Goal: Transaction & Acquisition: Purchase product/service

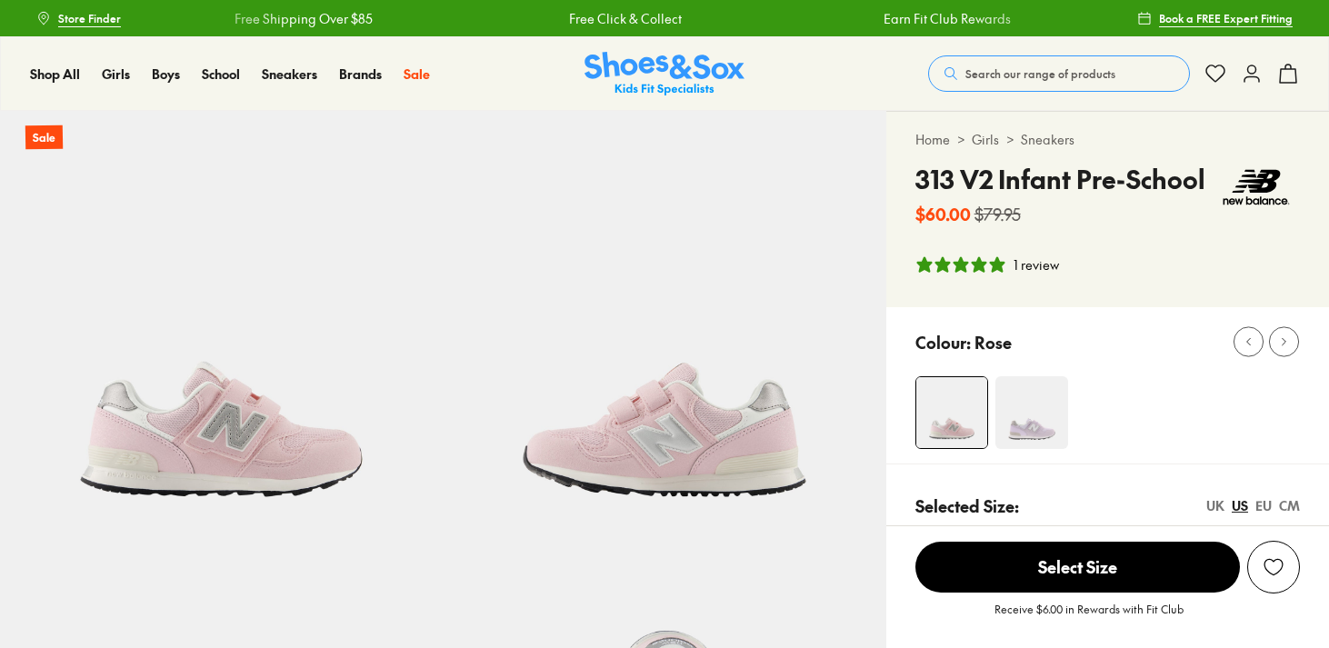
select select "*"
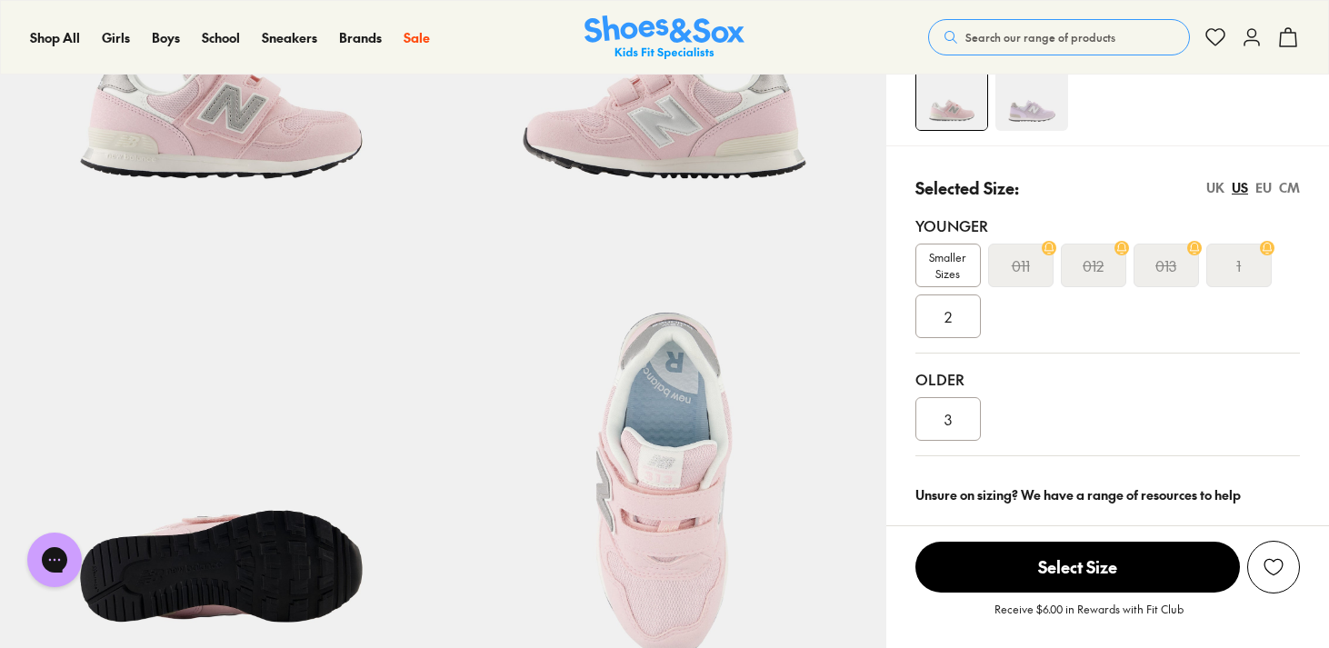
scroll to position [319, 0]
click at [1213, 194] on div "UK" at bounding box center [1215, 186] width 18 height 19
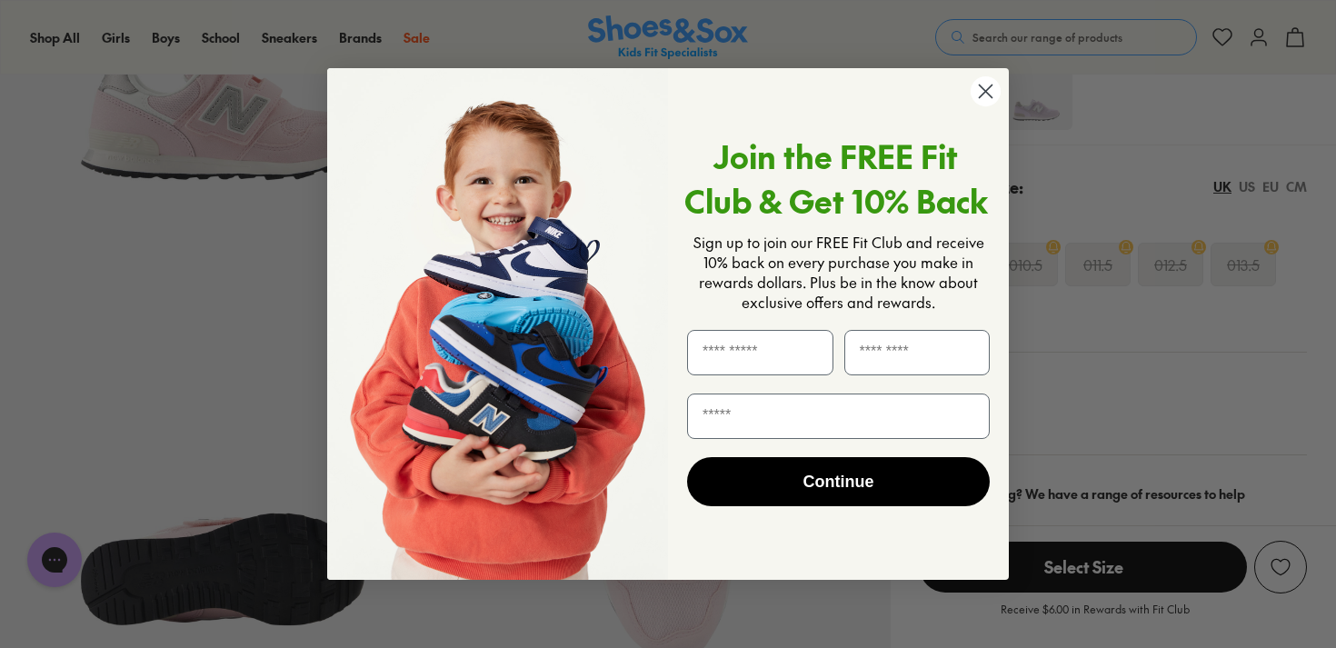
click at [986, 90] on icon "Close dialog" at bounding box center [986, 91] width 13 height 13
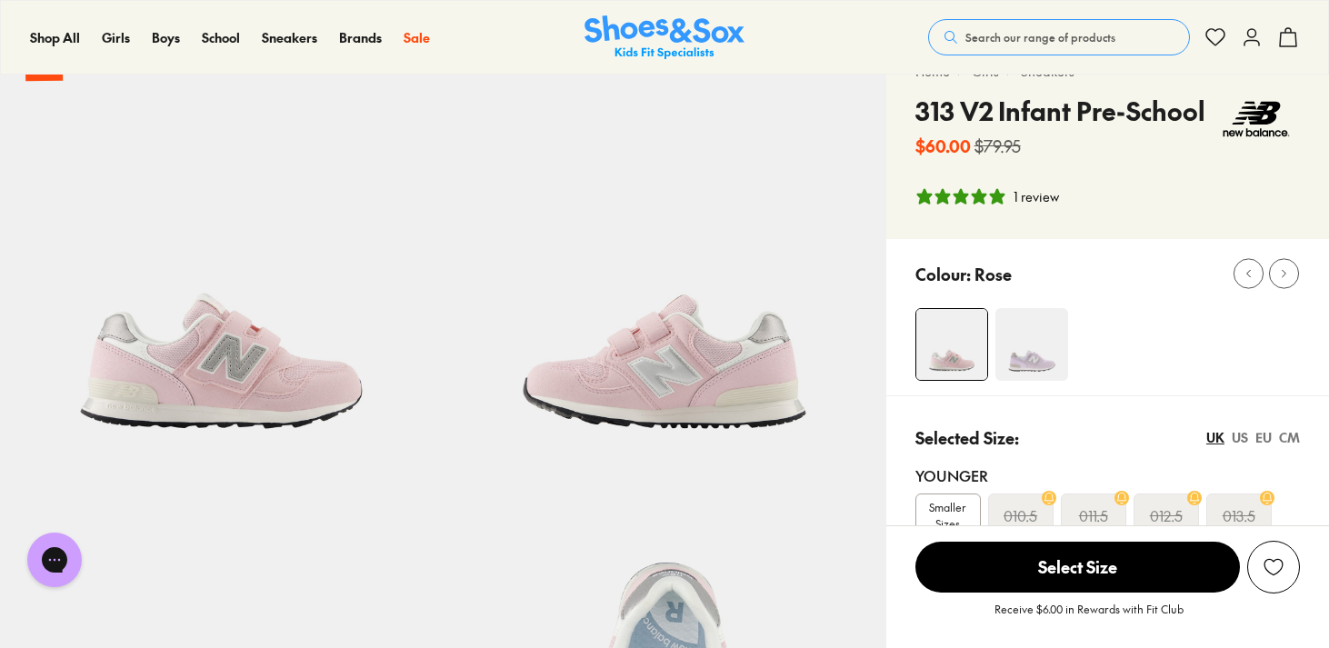
scroll to position [0, 0]
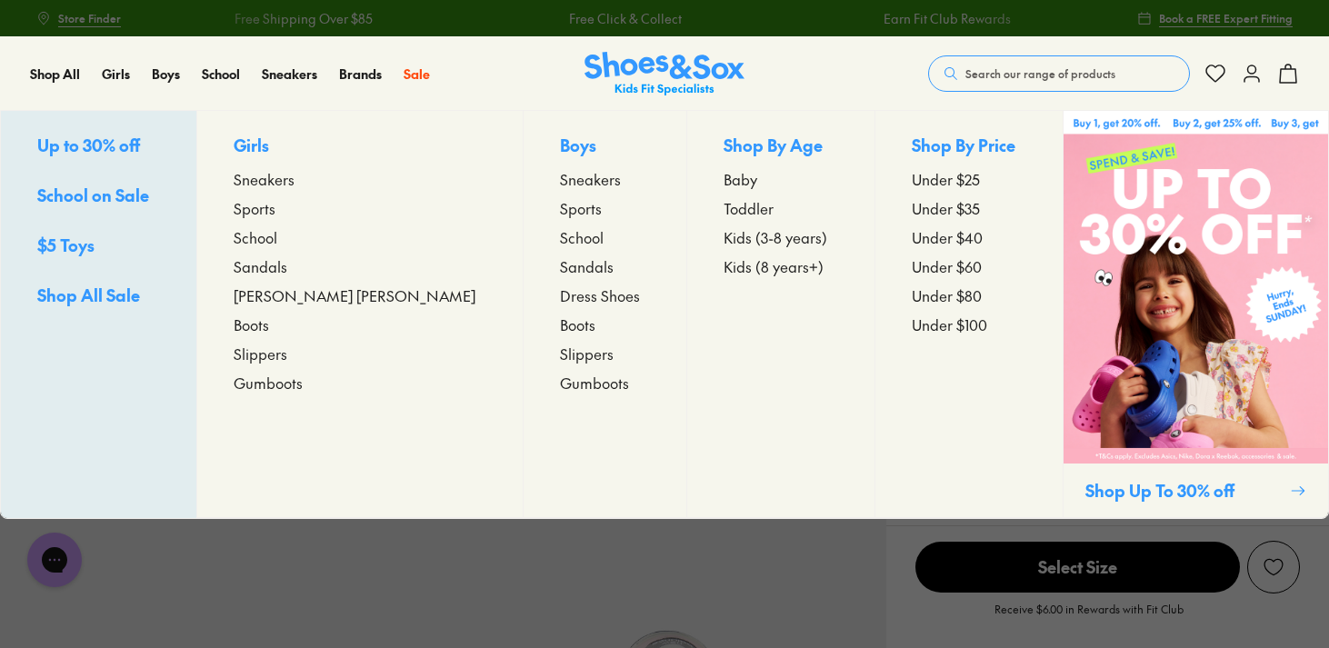
click at [724, 209] on span "Toddler" at bounding box center [749, 208] width 50 height 22
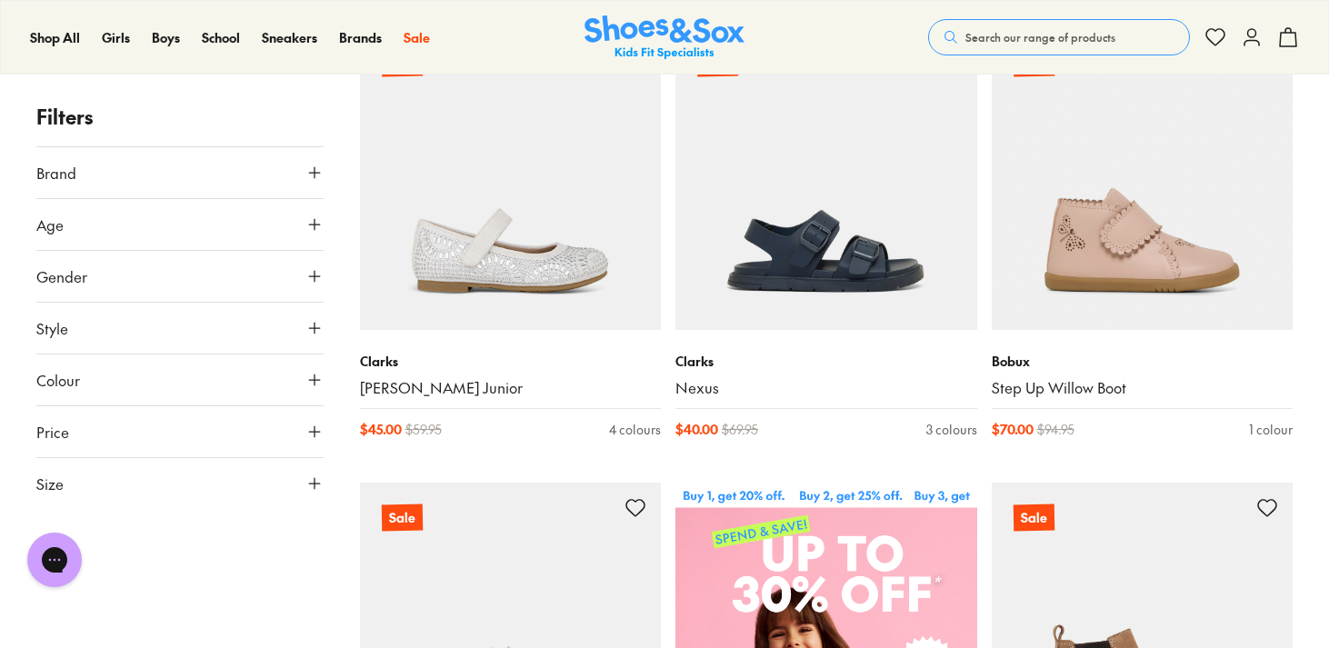
scroll to position [349, 0]
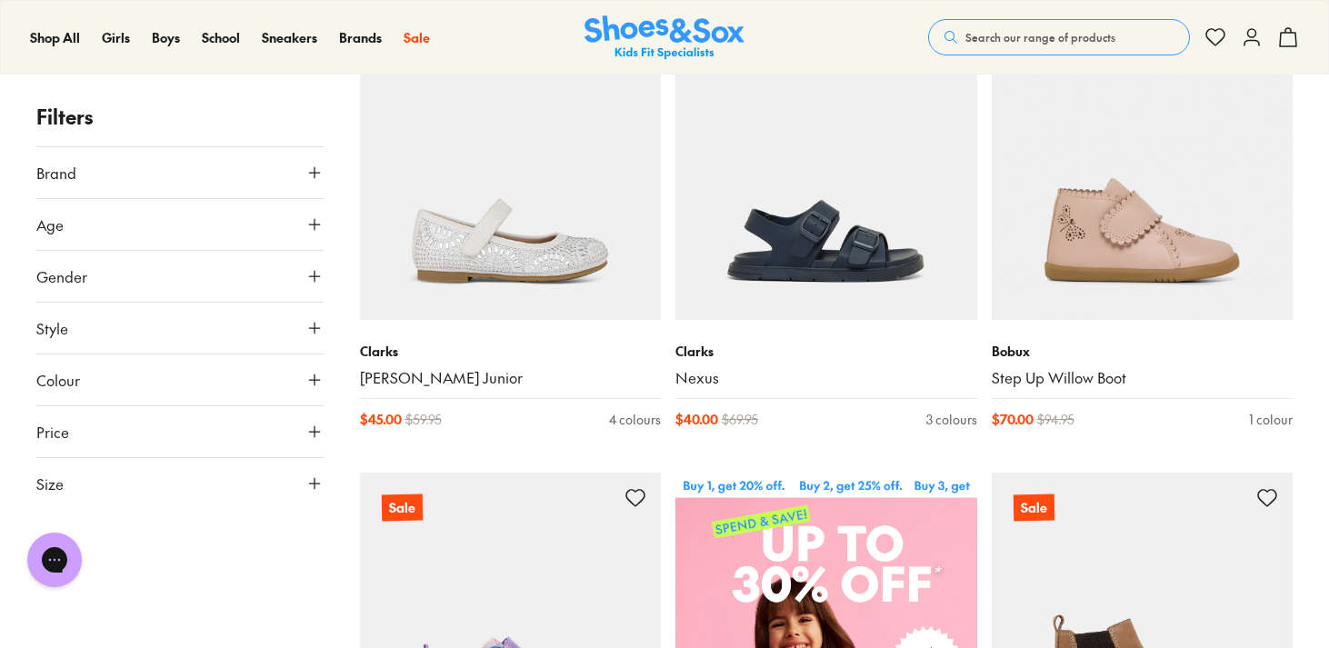
click at [313, 483] on use at bounding box center [314, 483] width 11 height 11
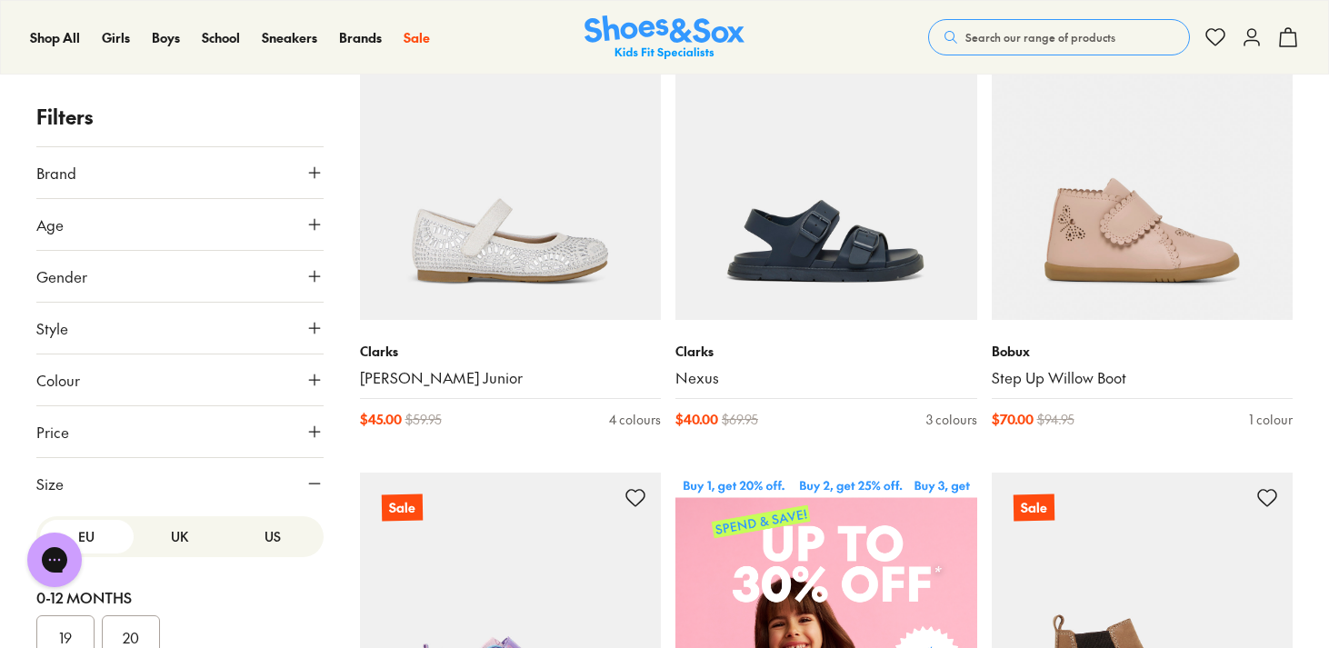
scroll to position [210, 0]
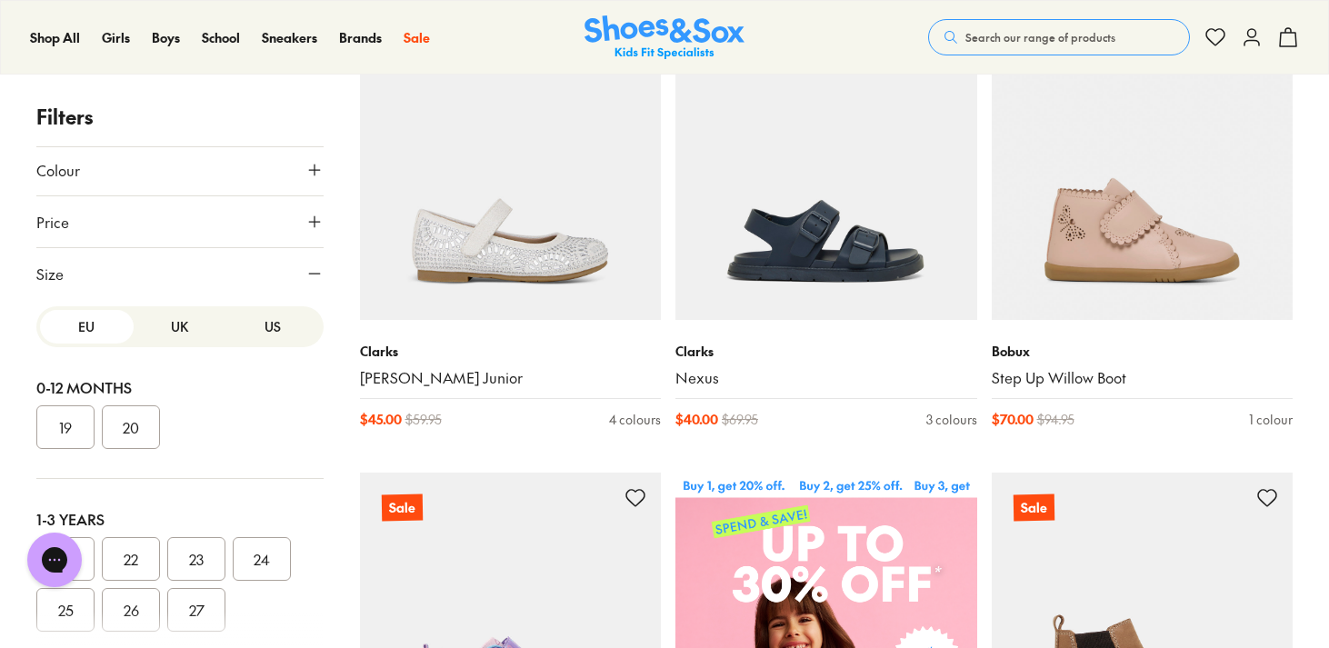
click at [171, 338] on button "UK" at bounding box center [181, 327] width 94 height 34
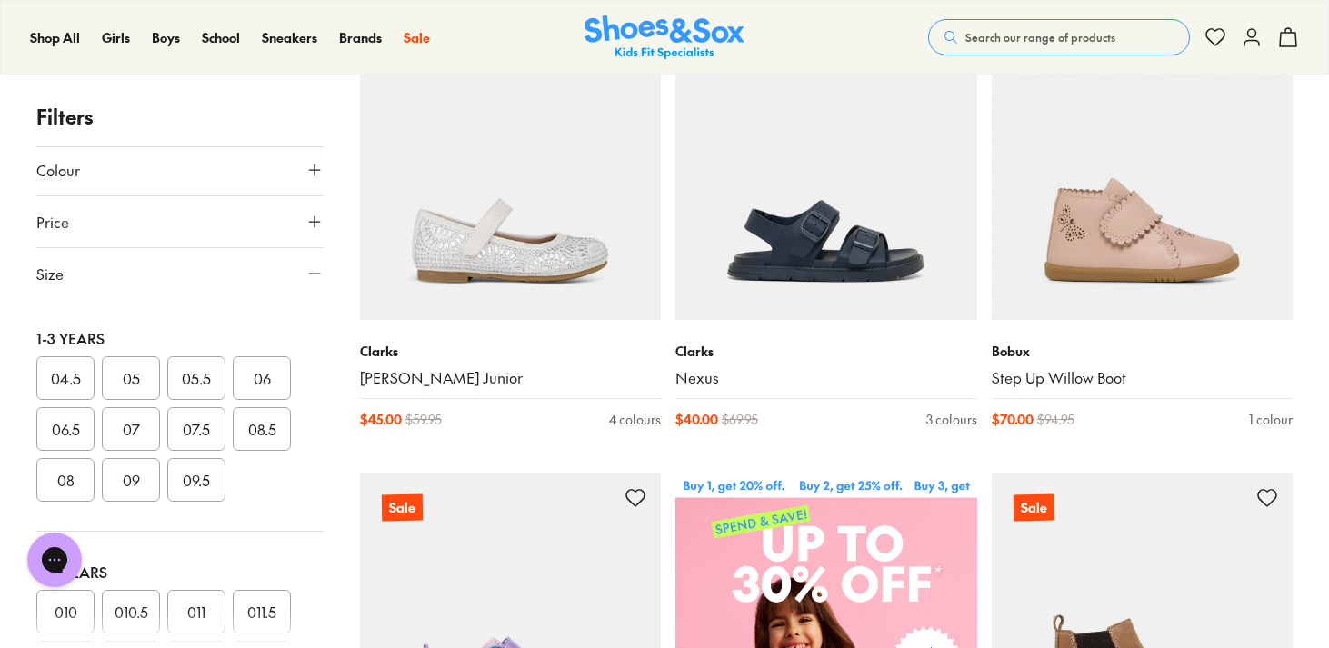
scroll to position [183, 0]
click at [65, 416] on button "06.5" at bounding box center [65, 427] width 58 height 44
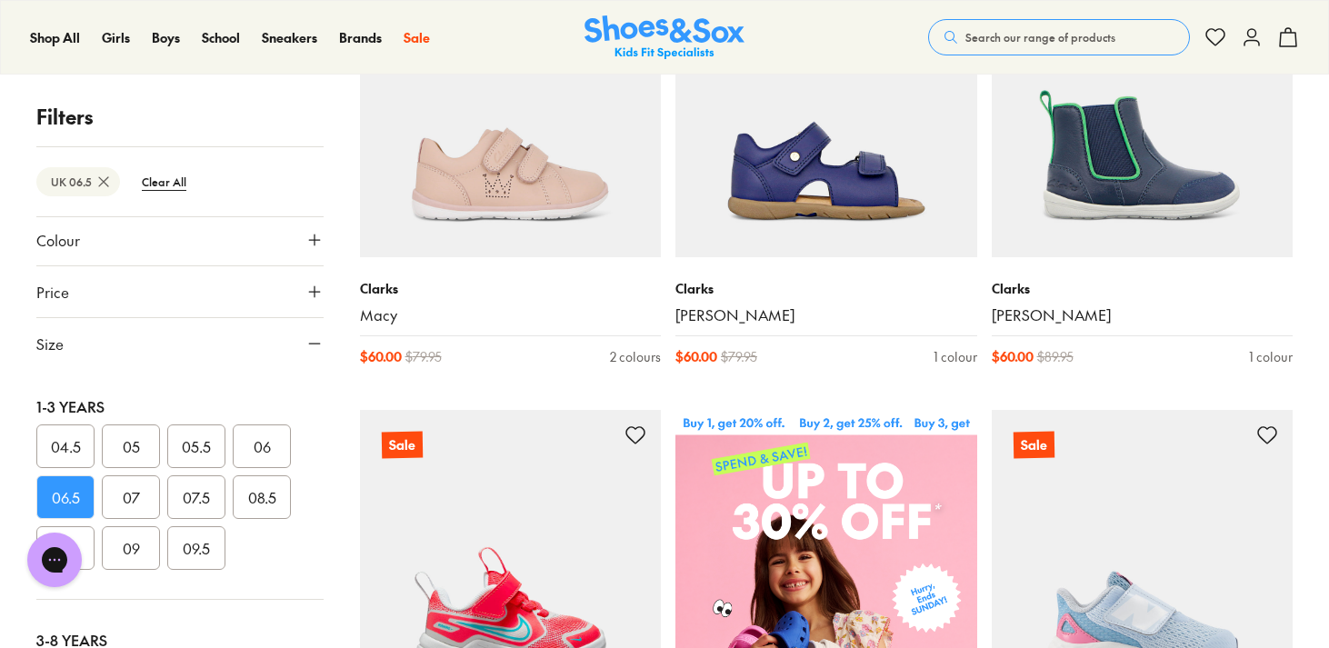
scroll to position [408, 0]
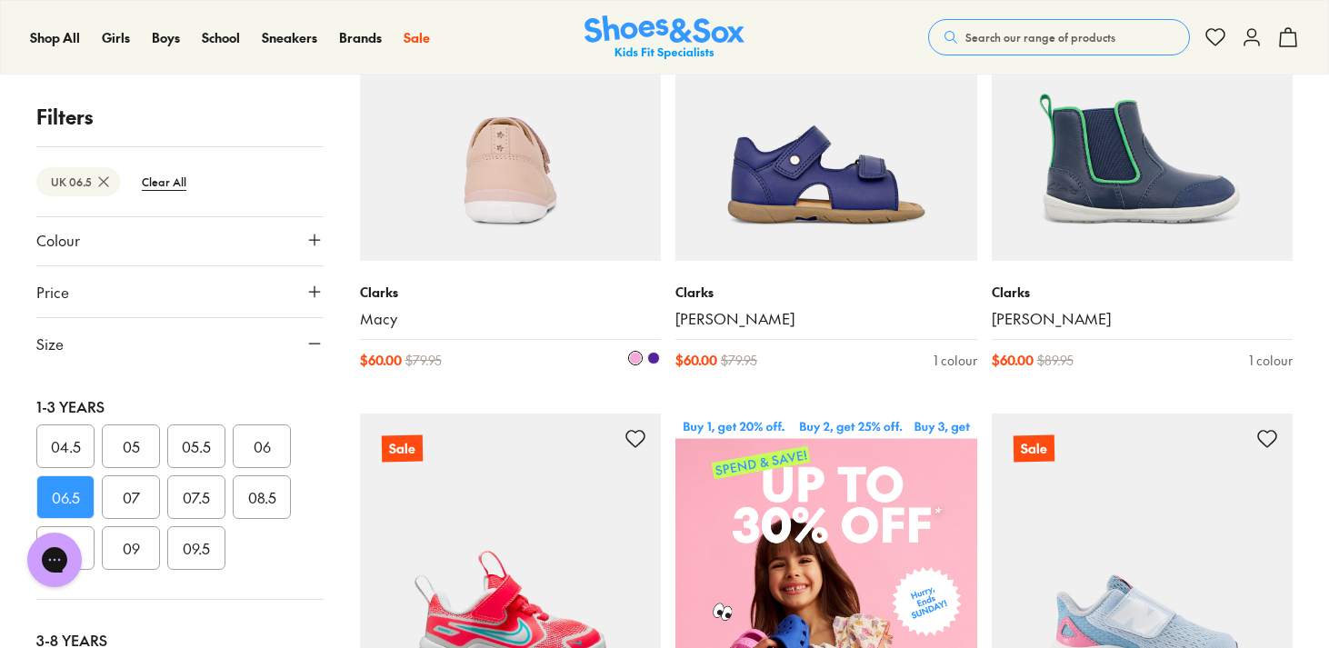
click at [537, 150] on img at bounding box center [511, 110] width 302 height 302
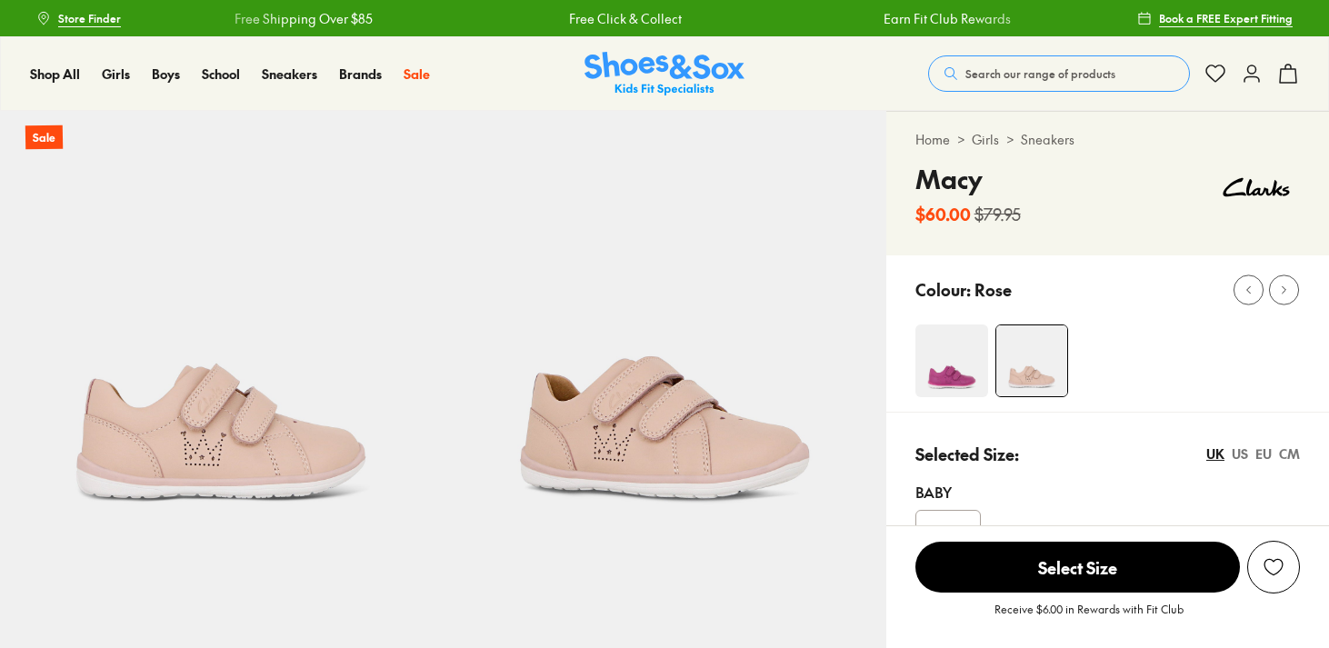
select select "*"
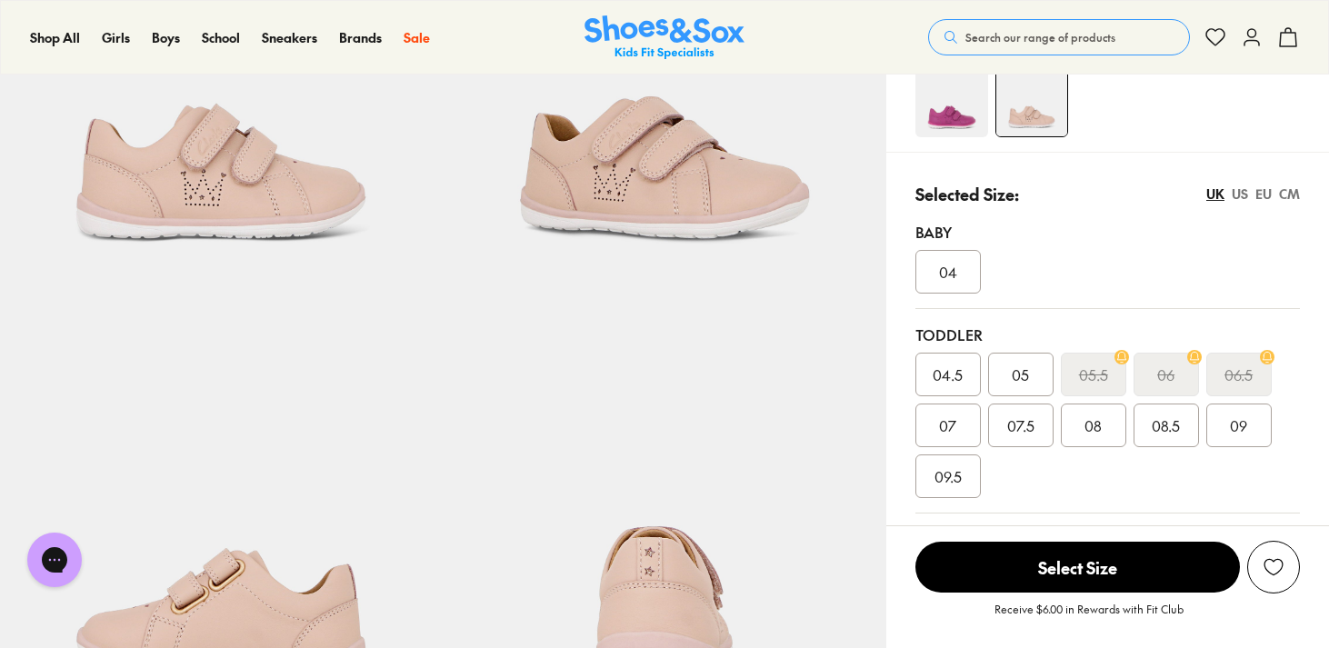
scroll to position [305, 0]
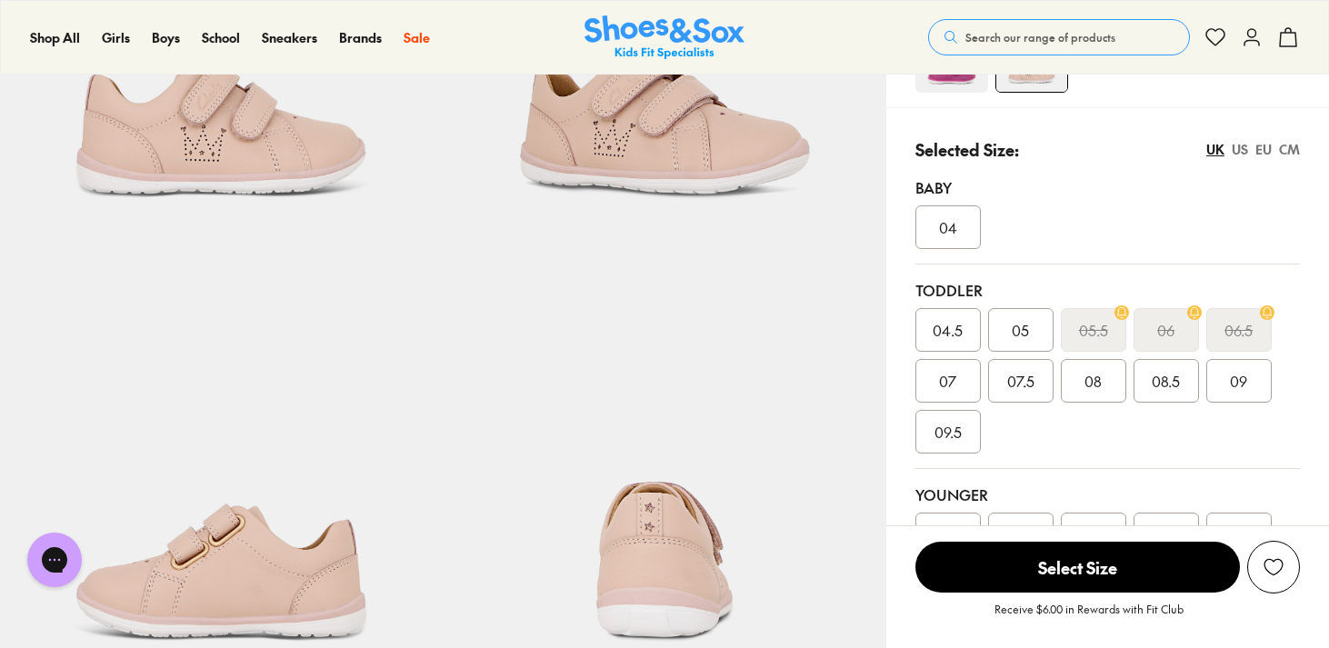
click at [963, 379] on div "07" at bounding box center [947, 381] width 65 height 44
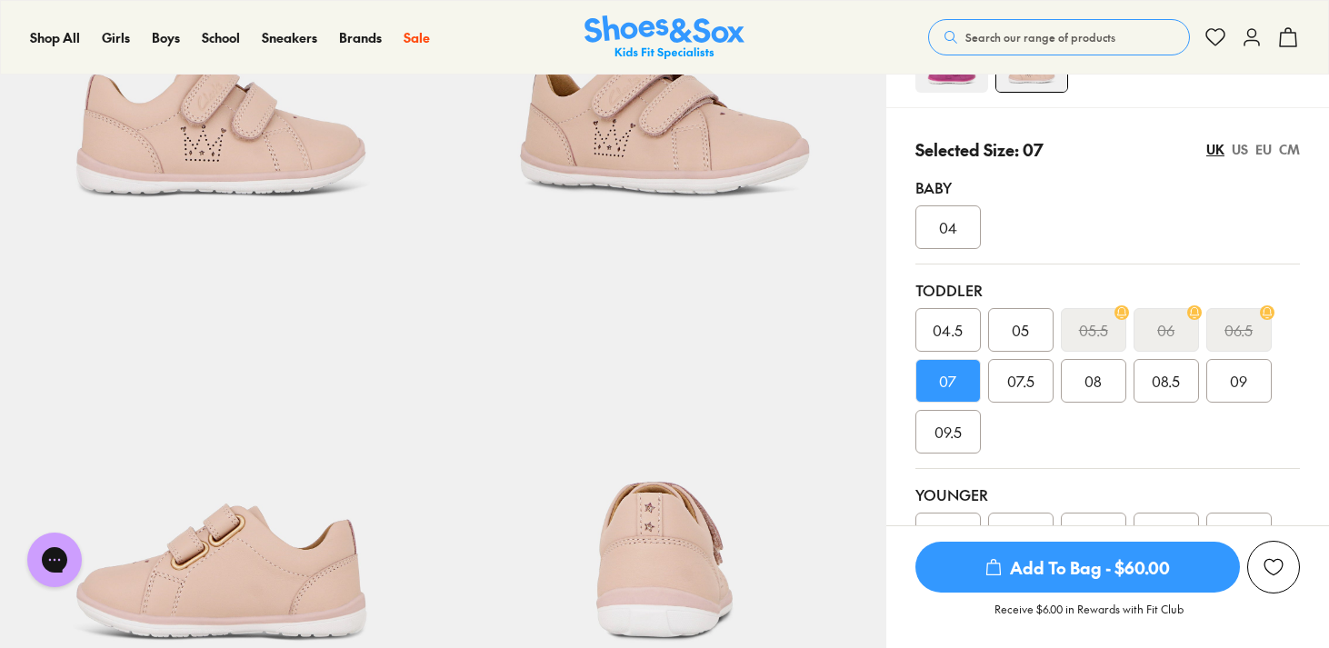
click at [1072, 581] on span "Add To Bag - $60.00" at bounding box center [1077, 567] width 325 height 51
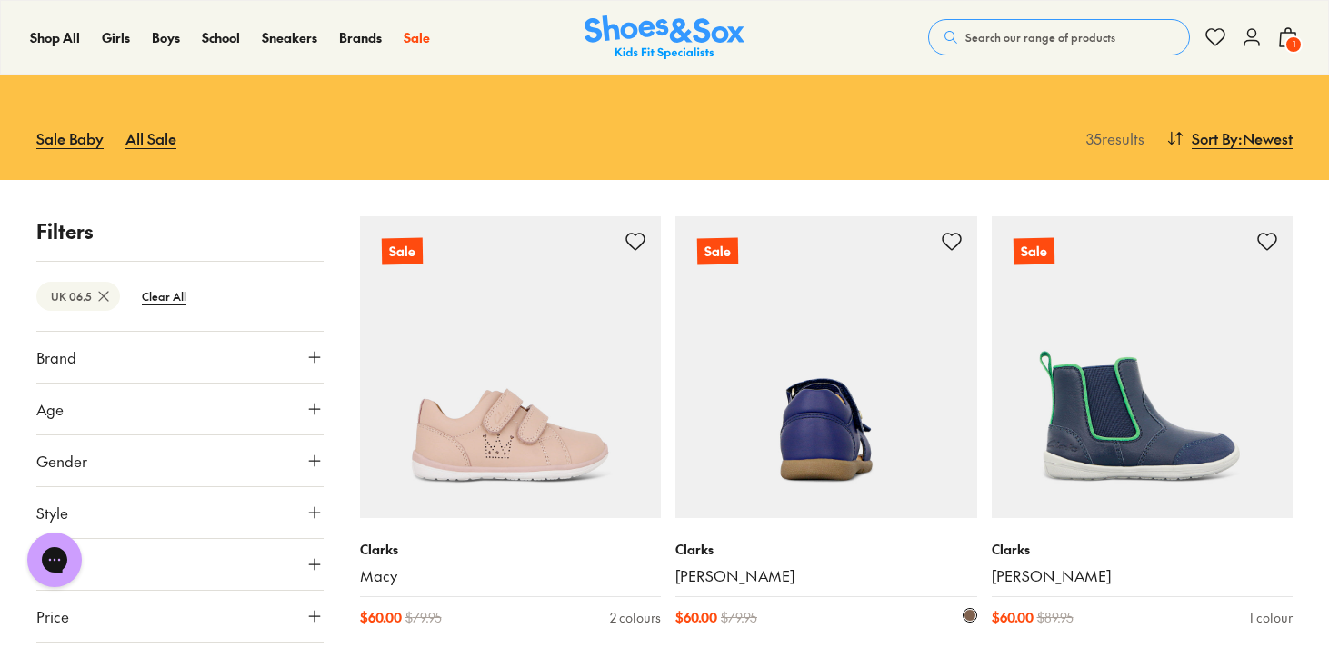
click at [850, 436] on img at bounding box center [826, 367] width 302 height 302
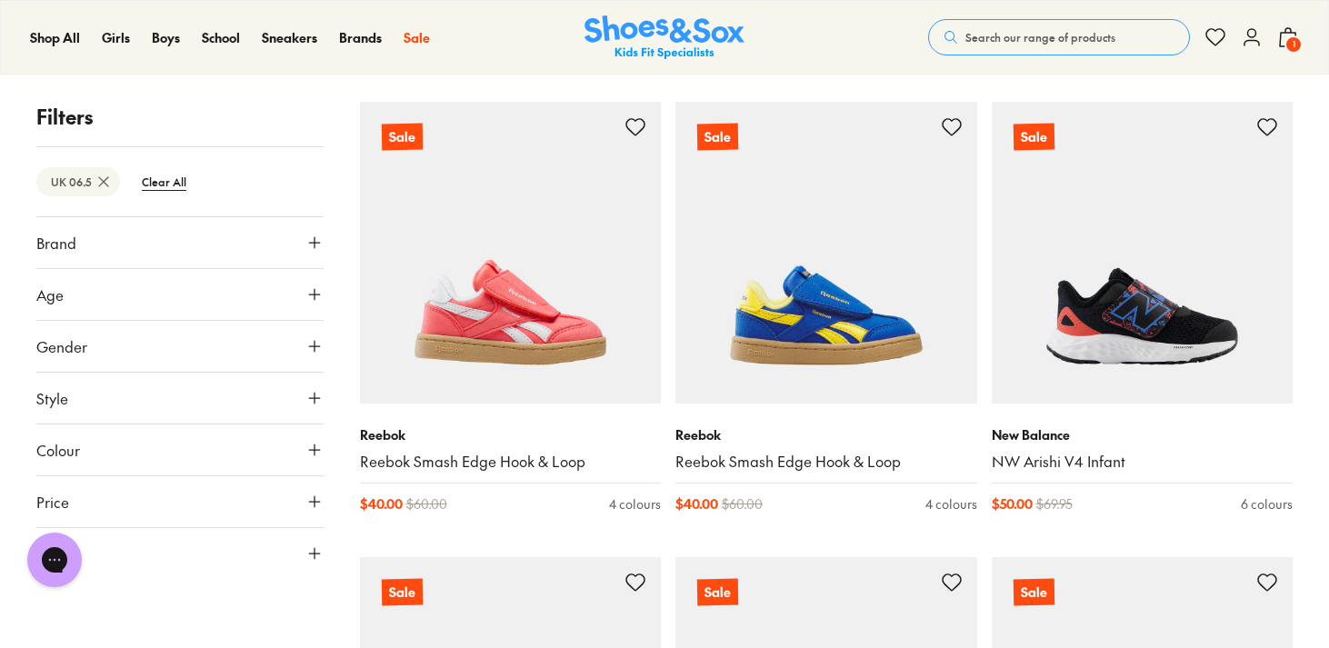
scroll to position [3906, 0]
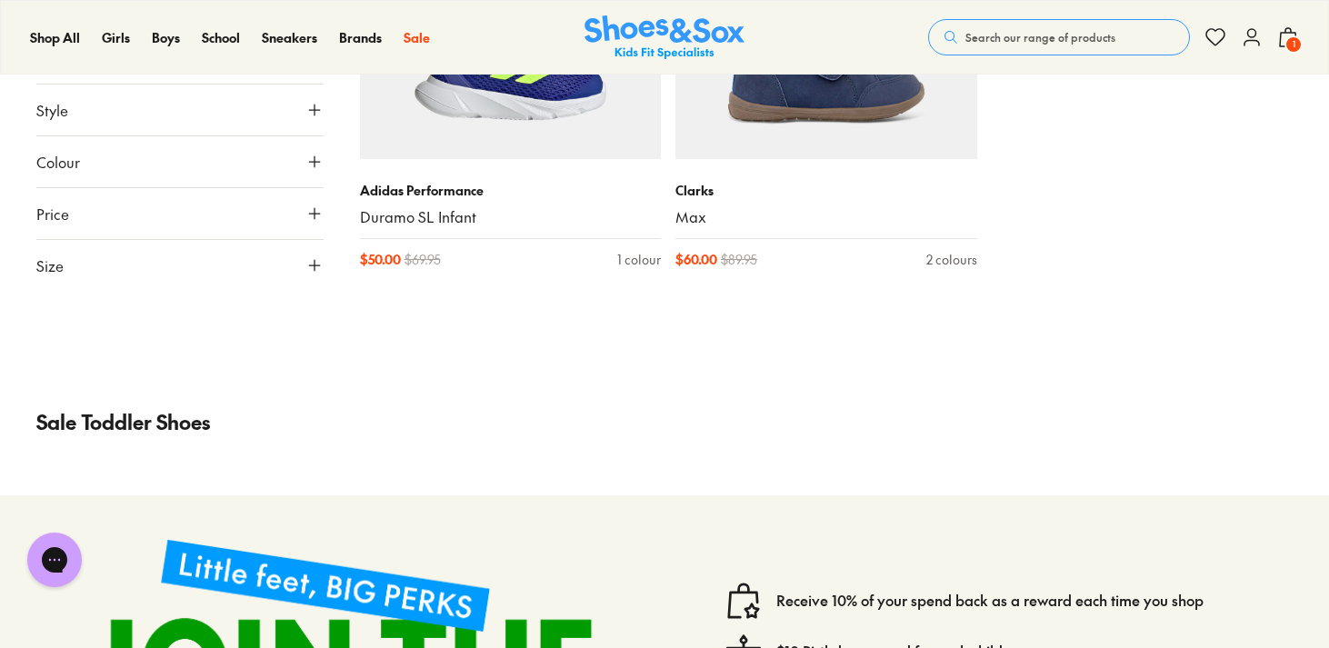
scroll to position [5514, 0]
click at [1285, 44] on span "1" at bounding box center [1293, 44] width 18 height 18
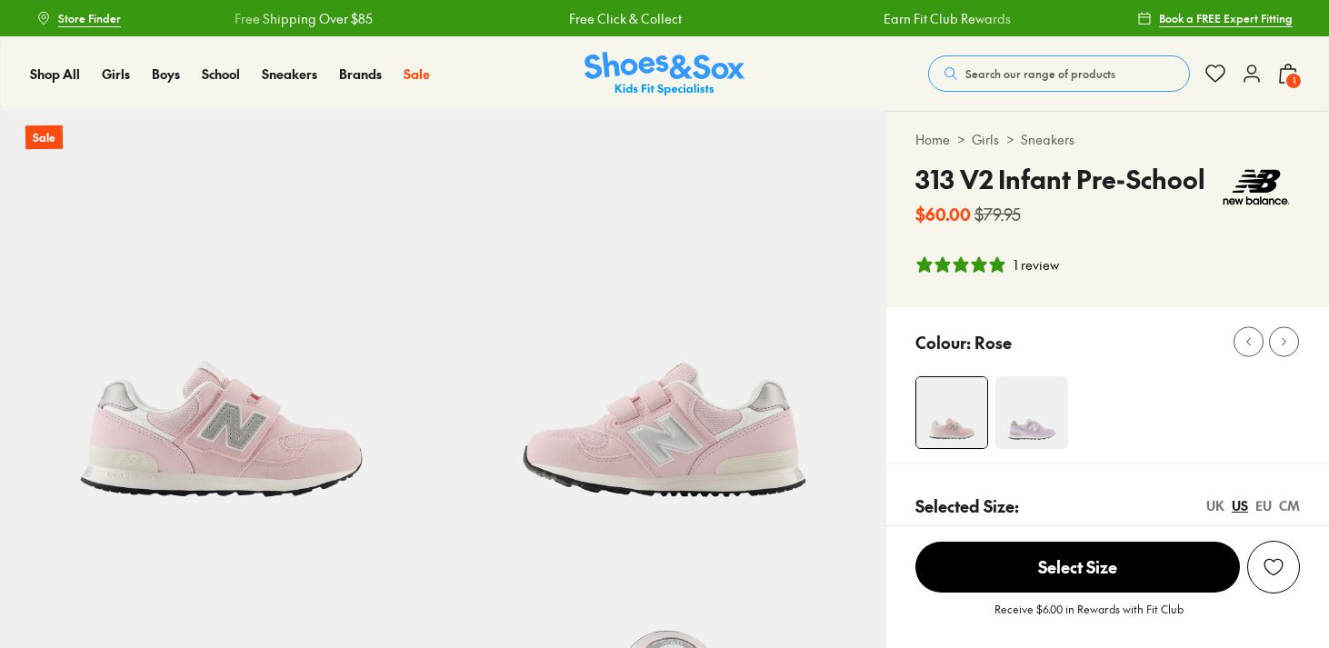
select select "*"
click at [1055, 145] on link "Sneakers" at bounding box center [1048, 139] width 54 height 19
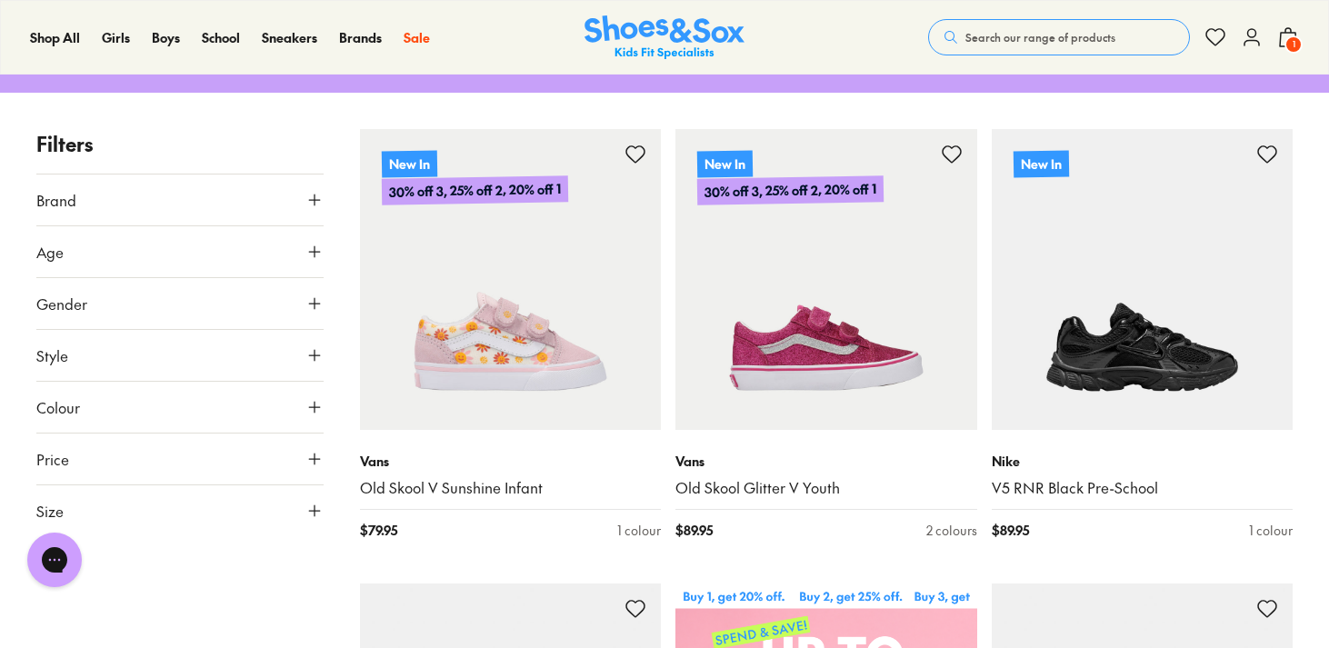
scroll to position [275, 0]
click at [320, 509] on icon at bounding box center [314, 510] width 18 height 18
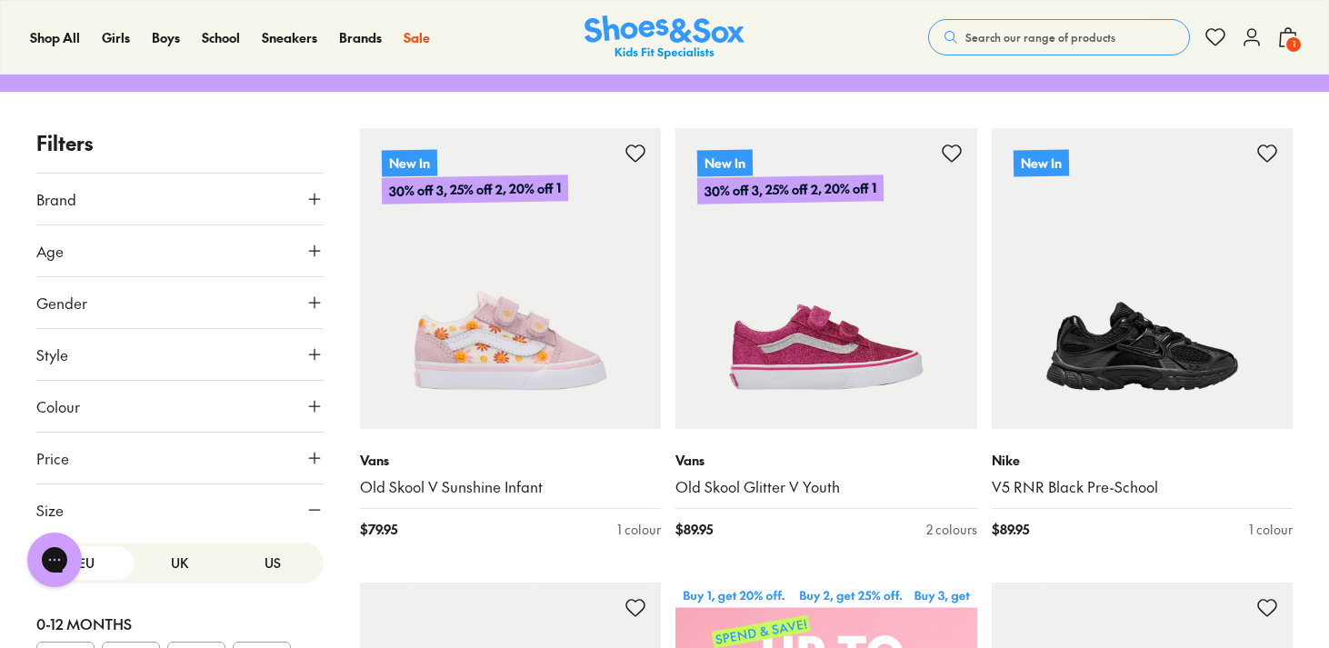
scroll to position [210, 0]
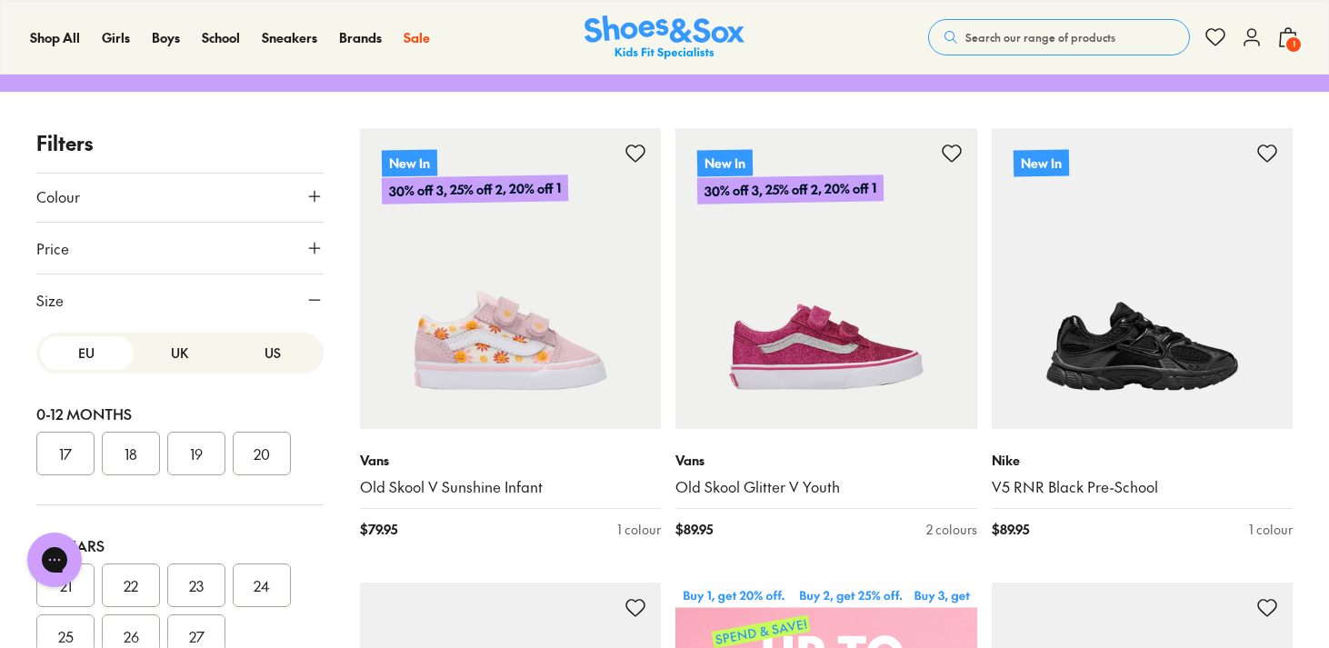
click at [184, 366] on button "UK" at bounding box center [181, 353] width 94 height 34
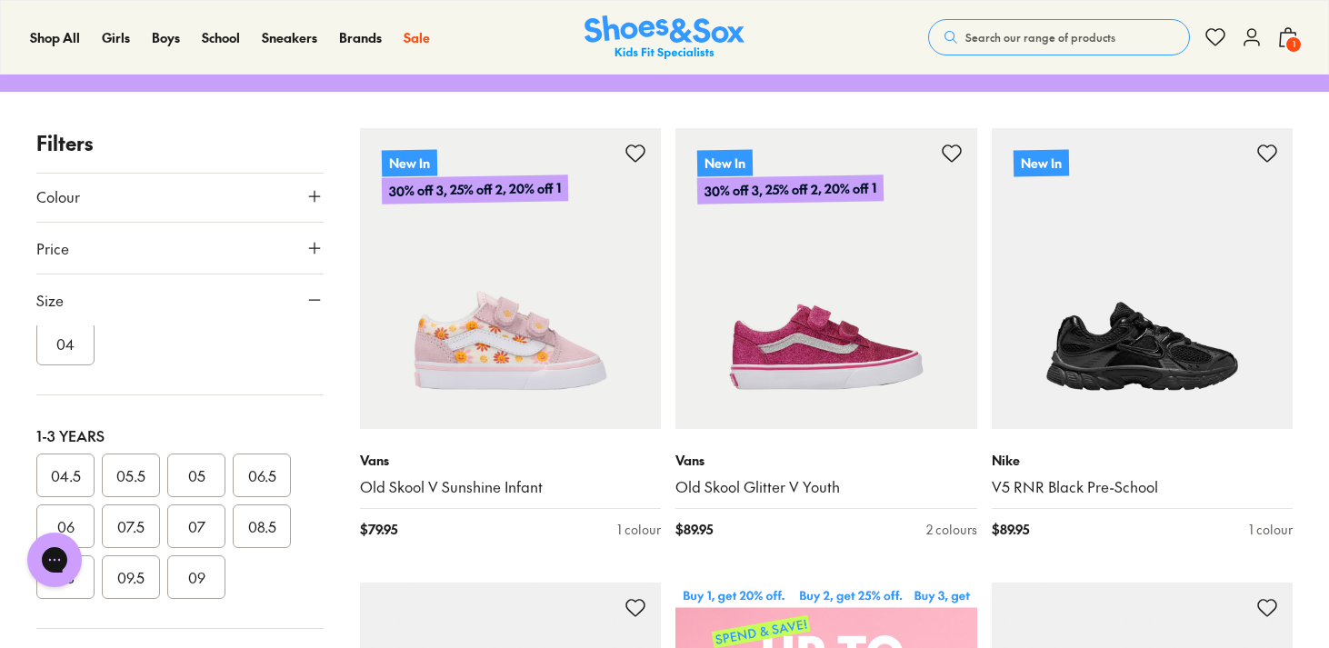
scroll to position [205, 0]
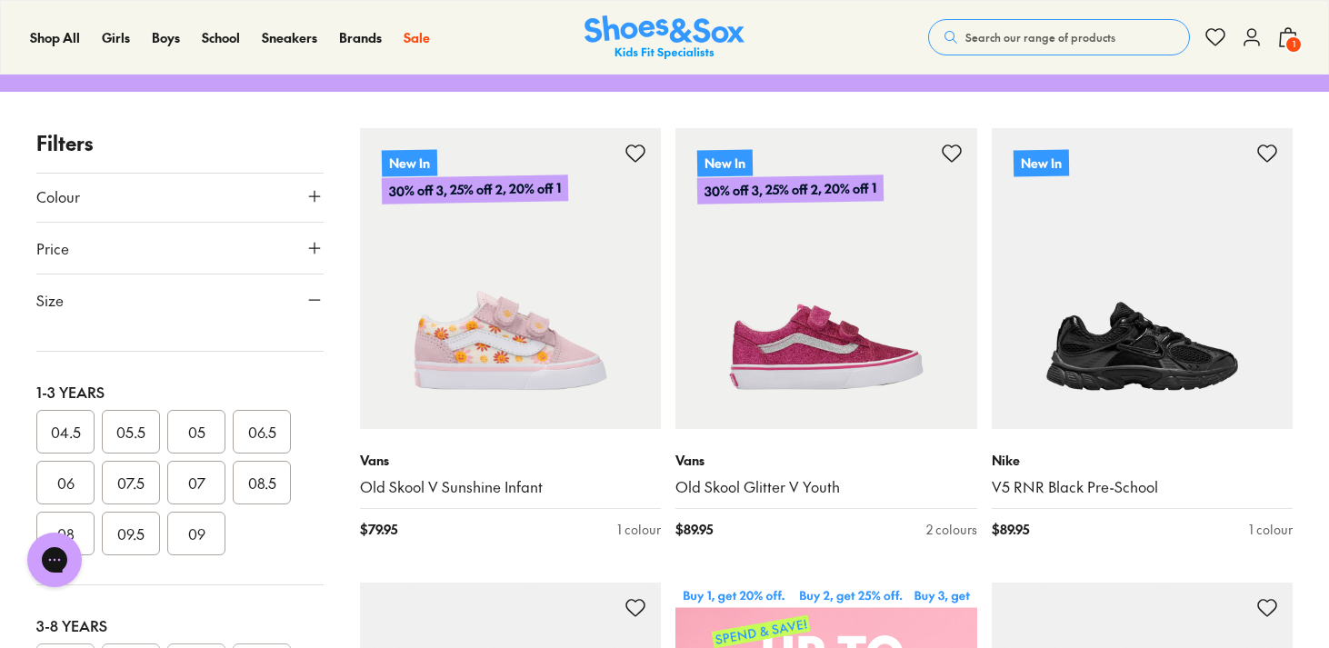
click at [265, 435] on button "06.5" at bounding box center [262, 432] width 58 height 44
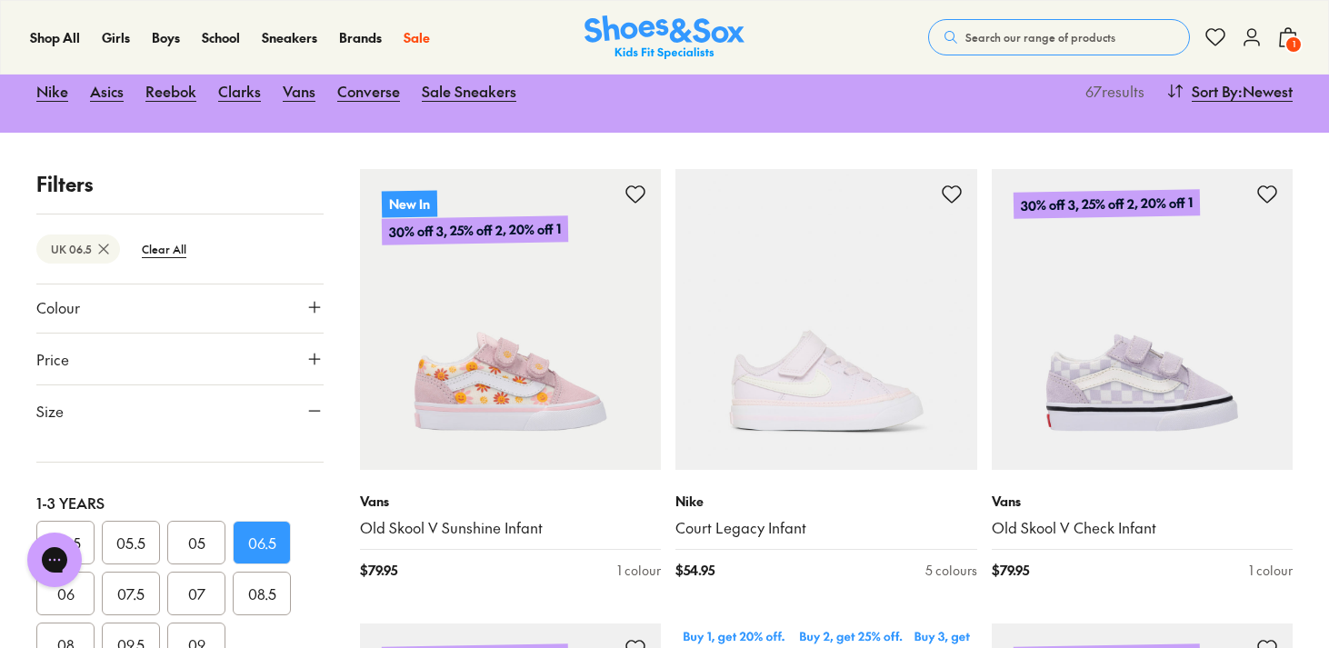
scroll to position [235, 0]
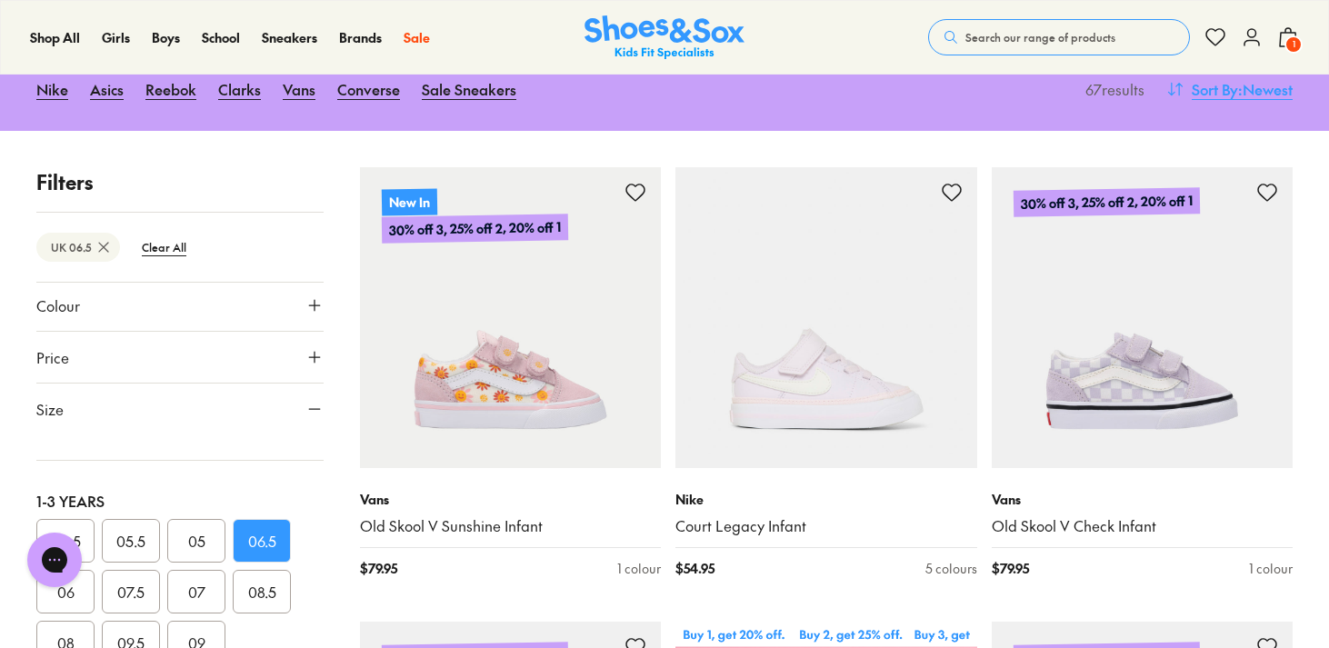
click at [1221, 86] on span "Sort By" at bounding box center [1215, 89] width 46 height 22
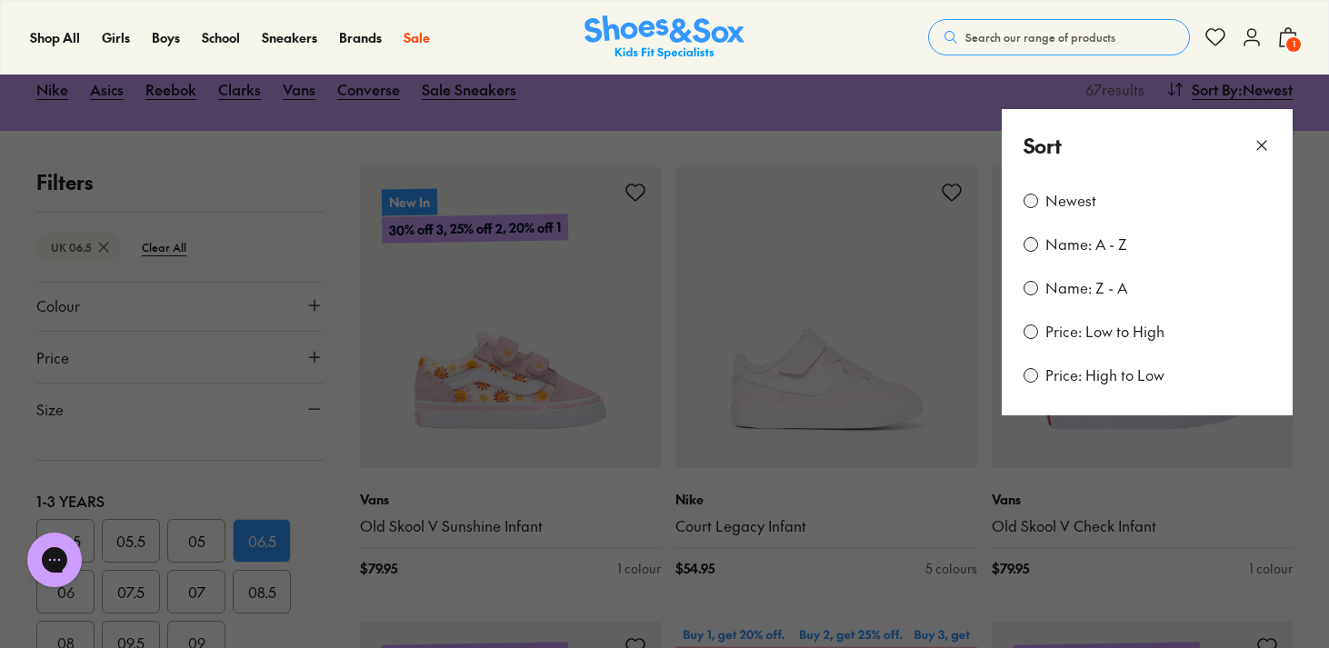
click at [1145, 340] on label "Price: Low to High" at bounding box center [1104, 332] width 119 height 20
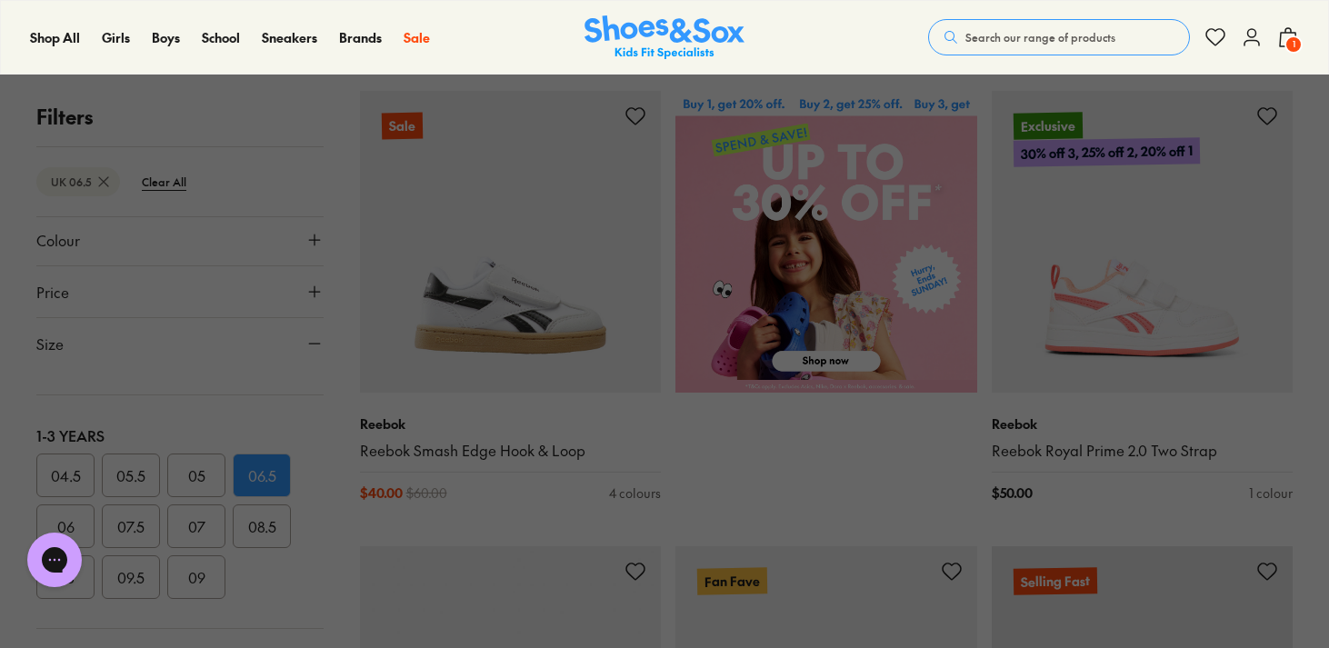
scroll to position [768, 0]
click at [1219, 465] on button at bounding box center [664, 324] width 1329 height 648
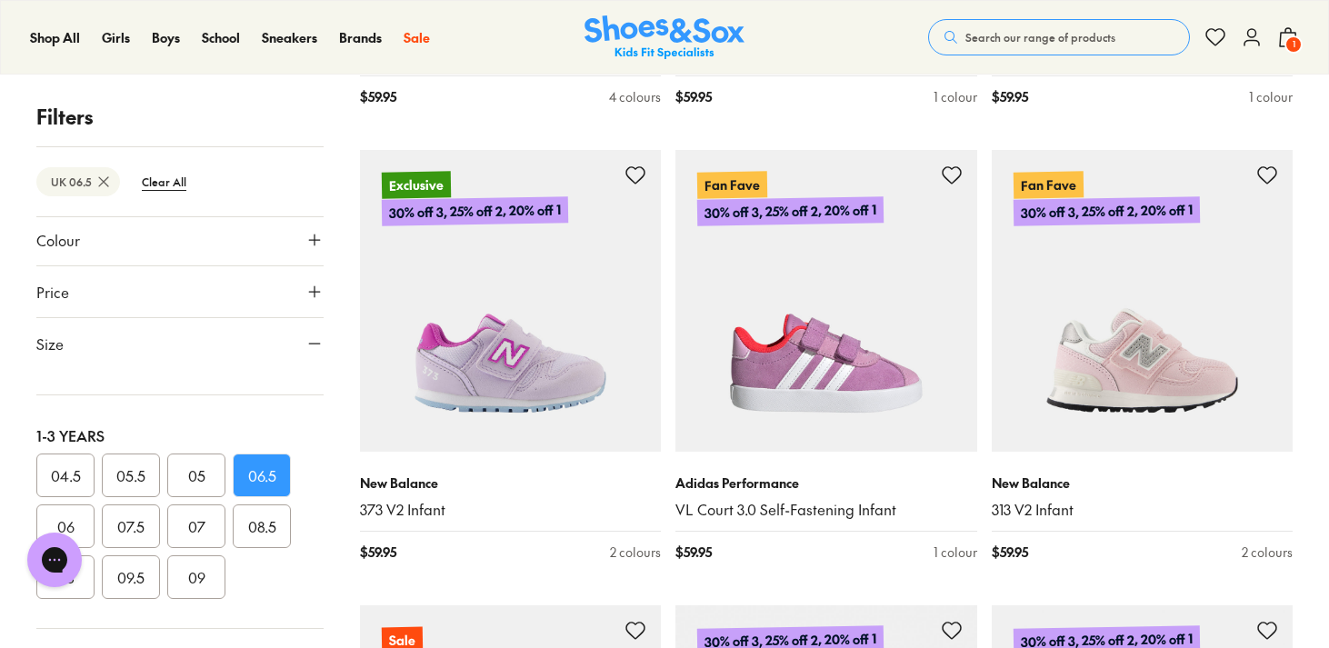
scroll to position [2983, 0]
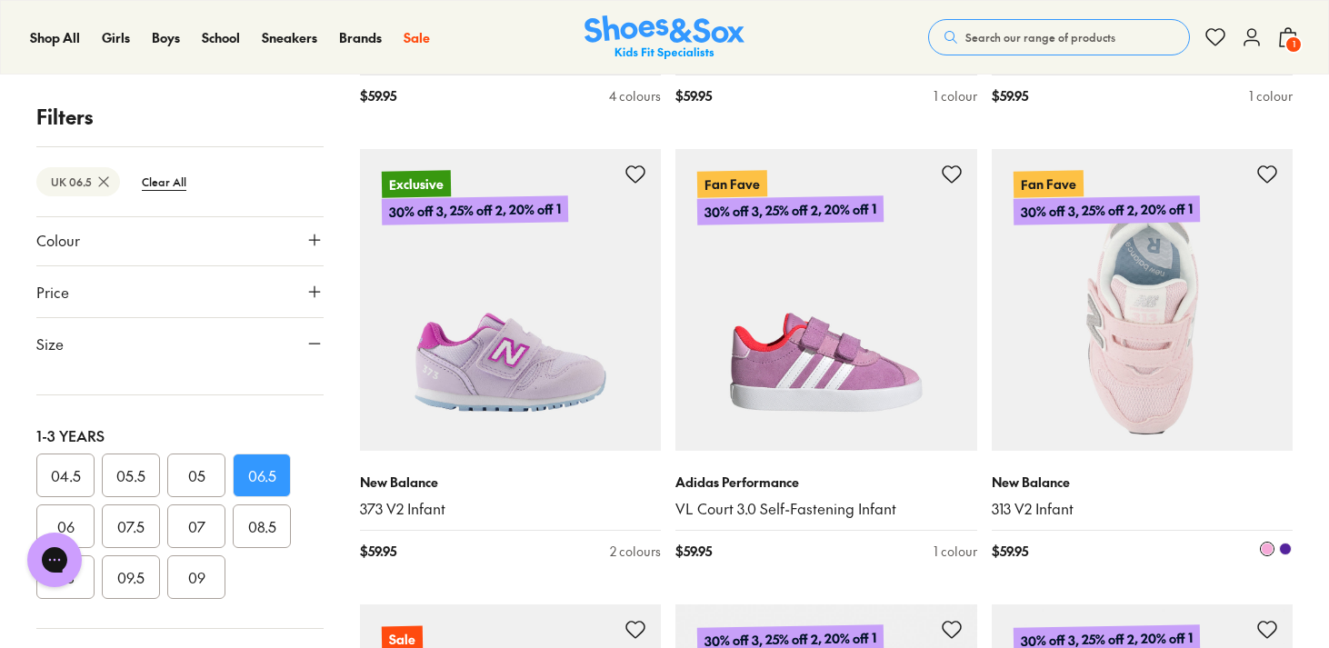
click at [1204, 395] on img at bounding box center [1143, 300] width 302 height 302
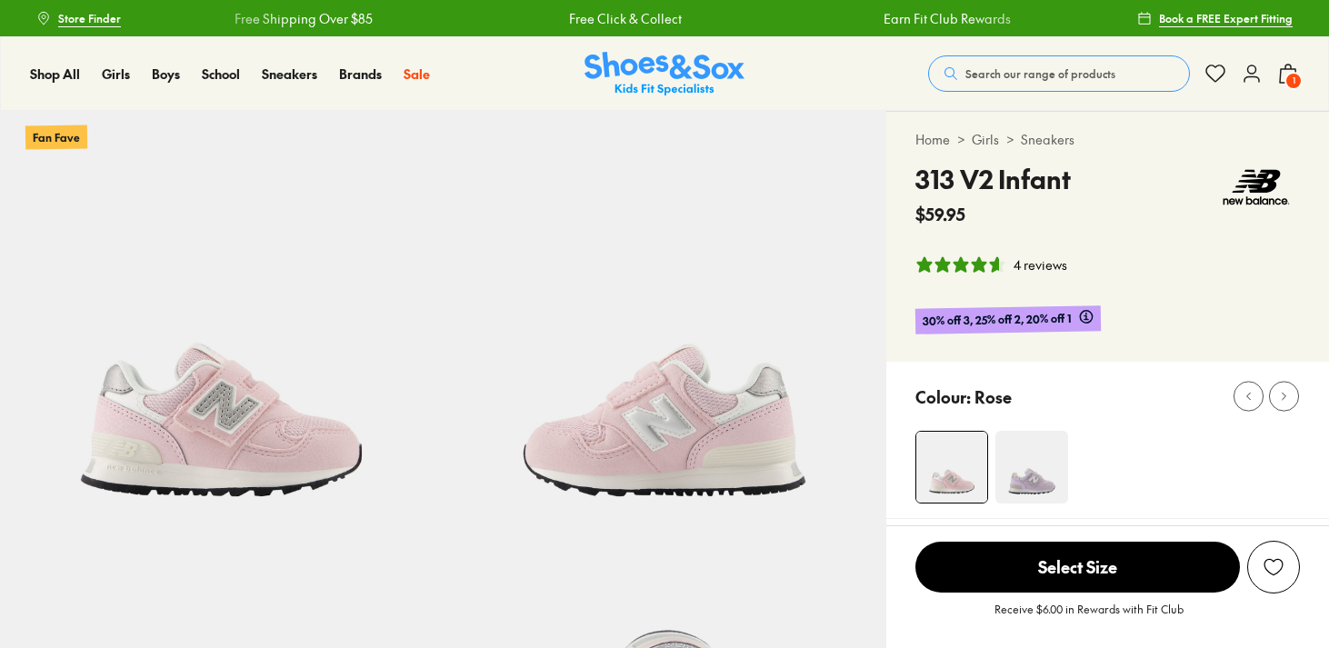
select select "*"
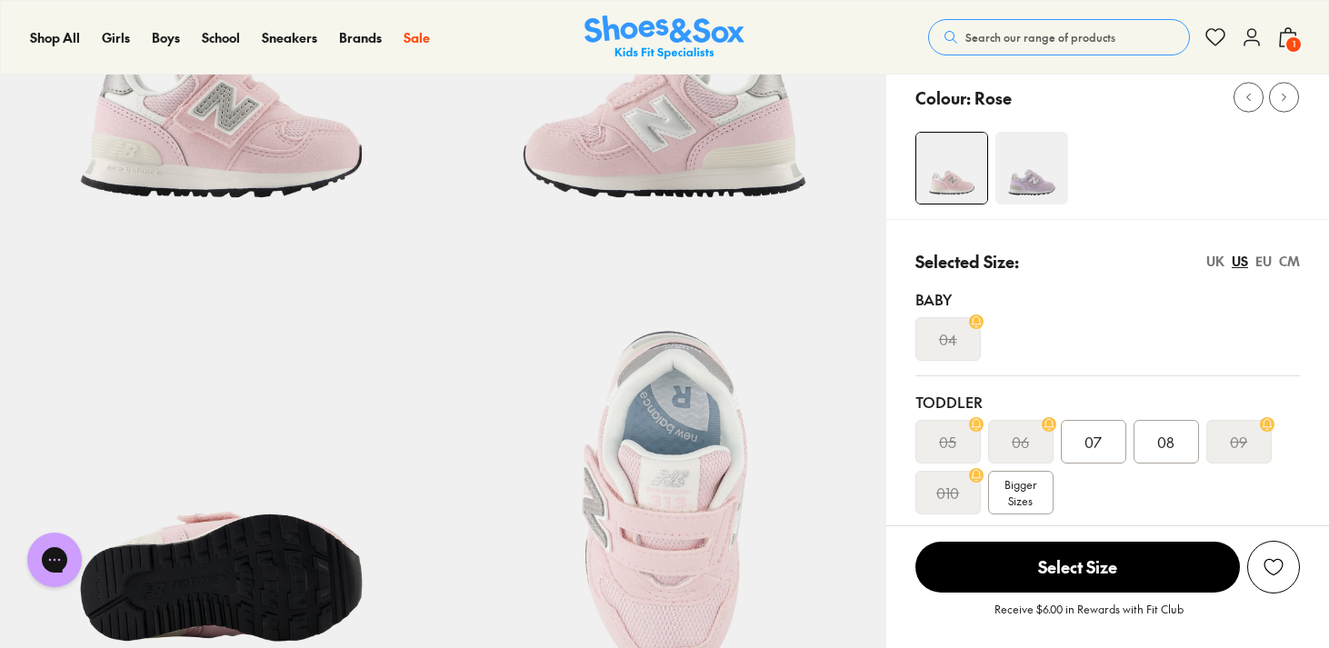
click at [1114, 438] on div "07" at bounding box center [1093, 442] width 65 height 44
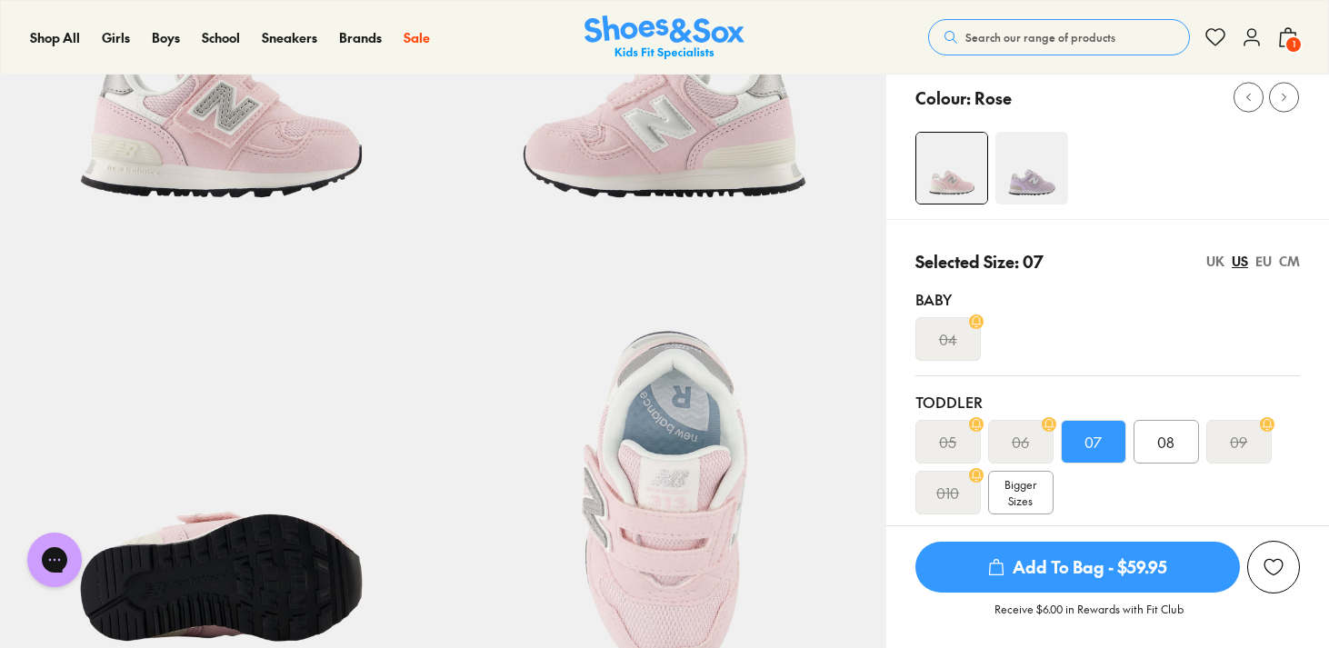
click at [1221, 261] on div "UK" at bounding box center [1215, 261] width 18 height 19
click at [1138, 475] on div "04.5 05.5 06.5 07.5 08.5 09.5 Bigger Sizes" at bounding box center [1107, 467] width 385 height 95
click at [1098, 451] on span "06.5" at bounding box center [1093, 442] width 28 height 22
click at [1099, 445] on span "06.5" at bounding box center [1093, 442] width 28 height 22
click at [1095, 577] on span "Add To Bag - $59.95" at bounding box center [1077, 567] width 325 height 51
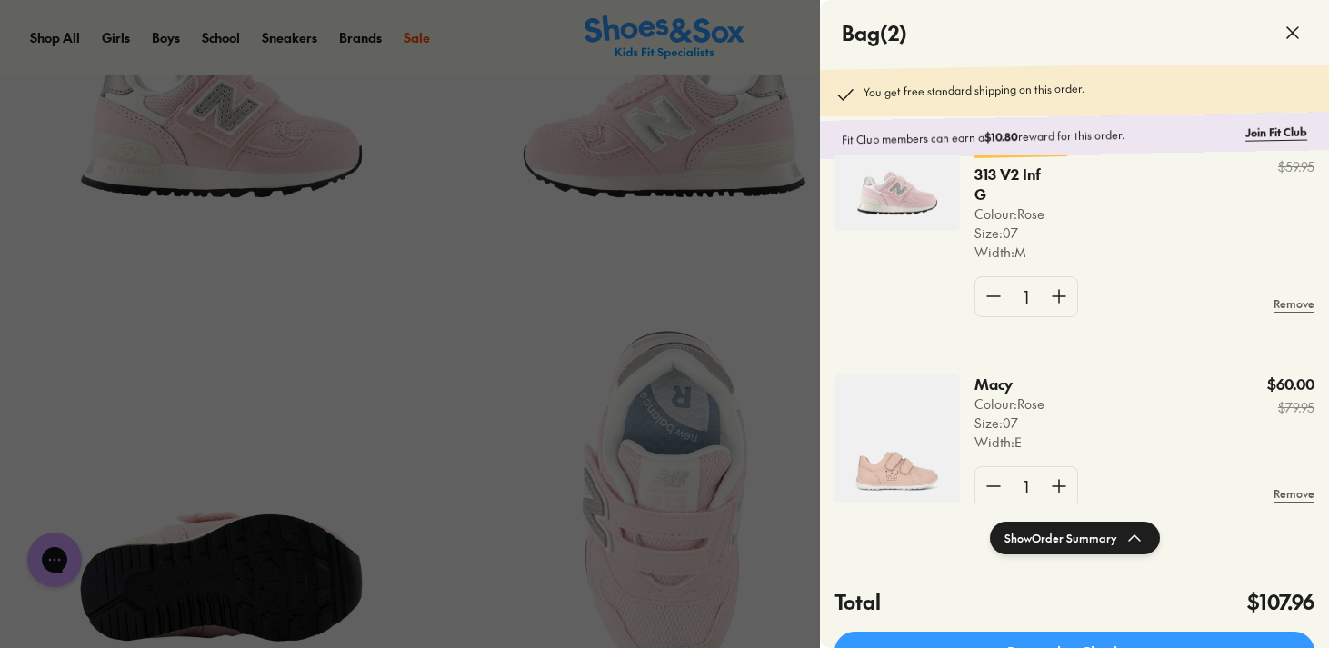
scroll to position [137, 0]
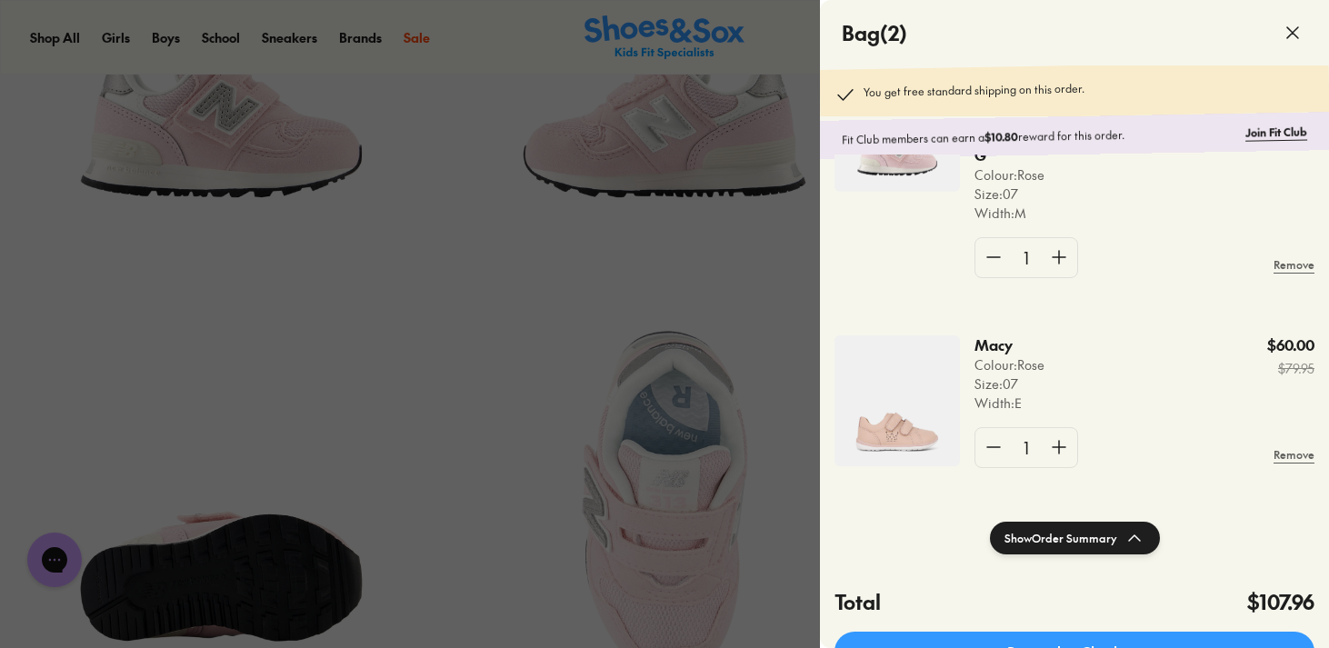
click at [1288, 45] on span at bounding box center [1292, 32] width 51 height 51
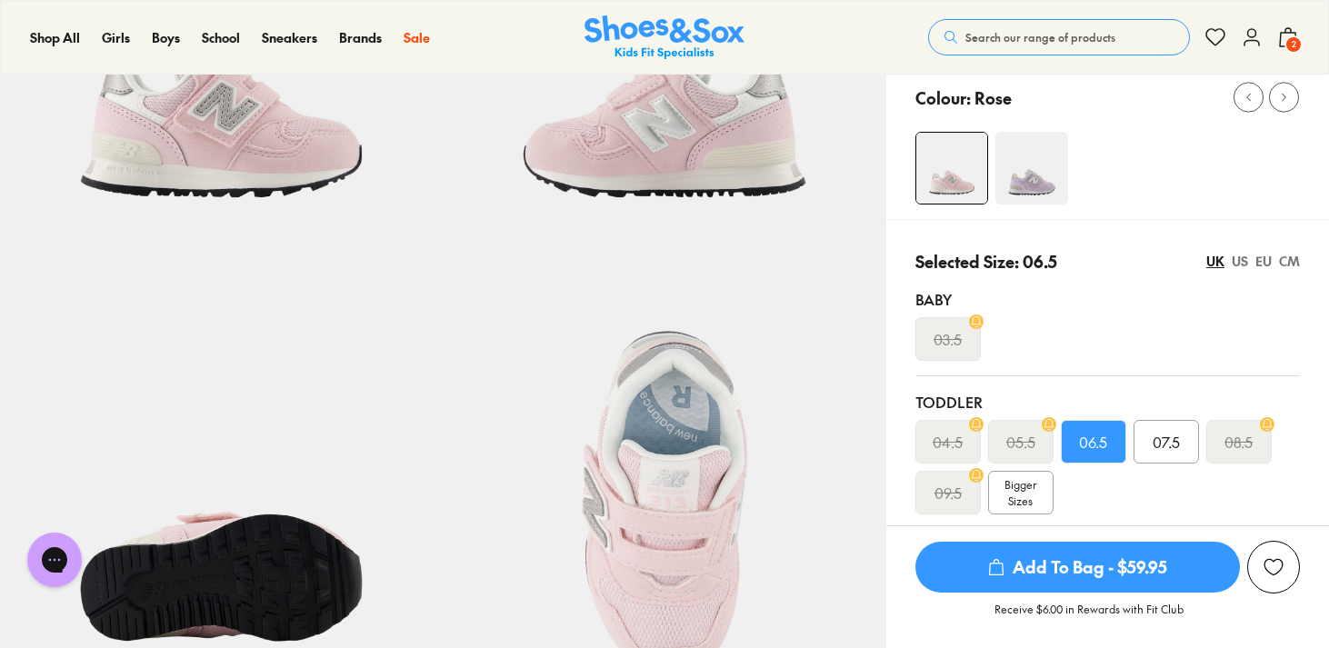
click at [1236, 258] on div "US" at bounding box center [1240, 261] width 16 height 19
click at [1215, 265] on div "UK" at bounding box center [1215, 261] width 18 height 19
click at [1291, 36] on span "2" at bounding box center [1293, 44] width 18 height 18
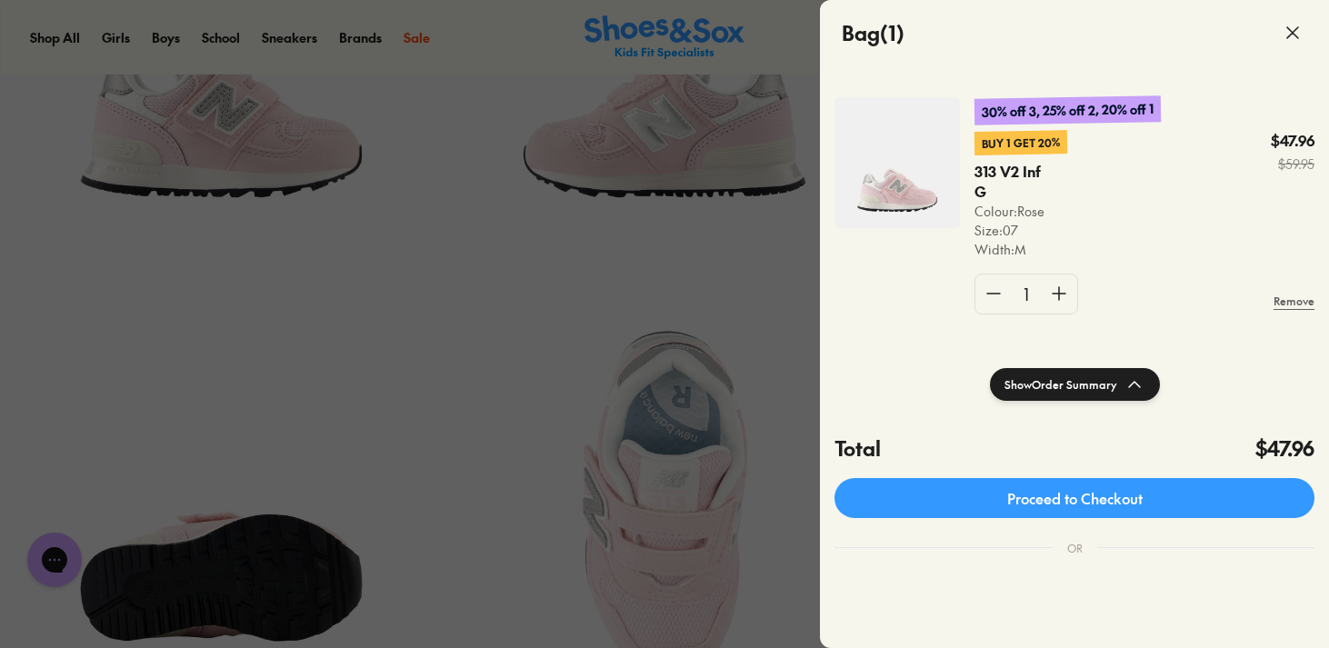
scroll to position [0, 0]
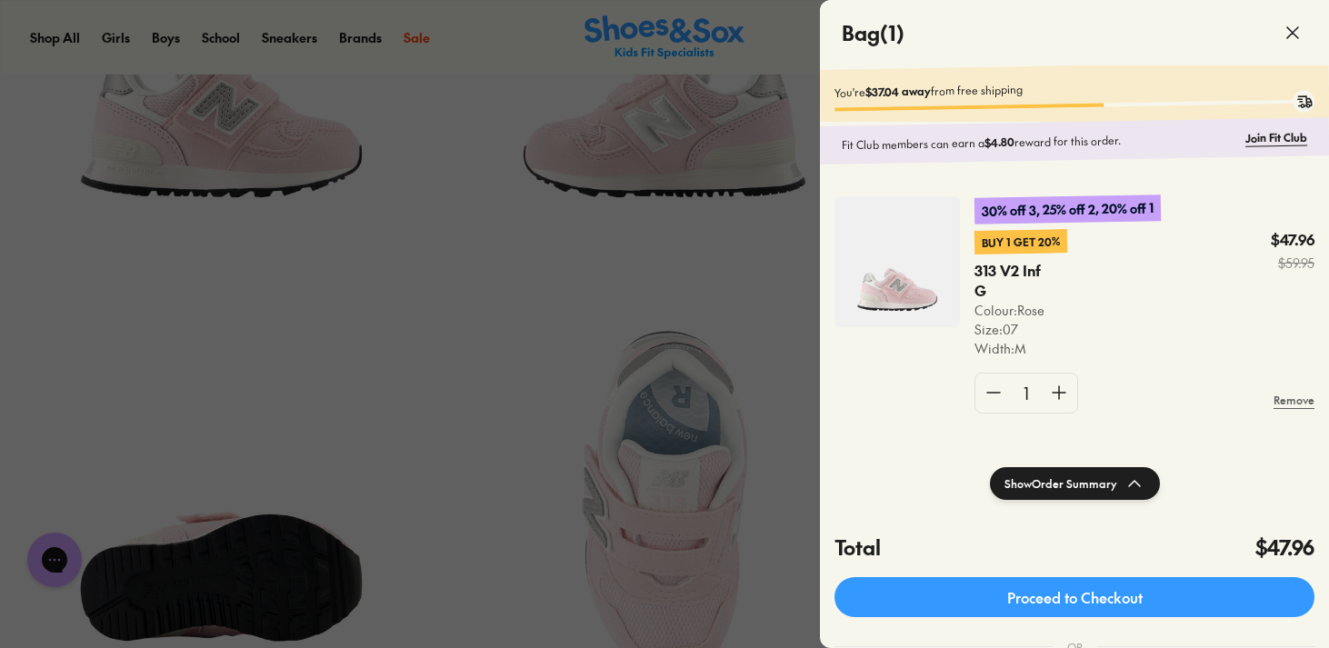
click at [1294, 36] on icon at bounding box center [1293, 33] width 22 height 22
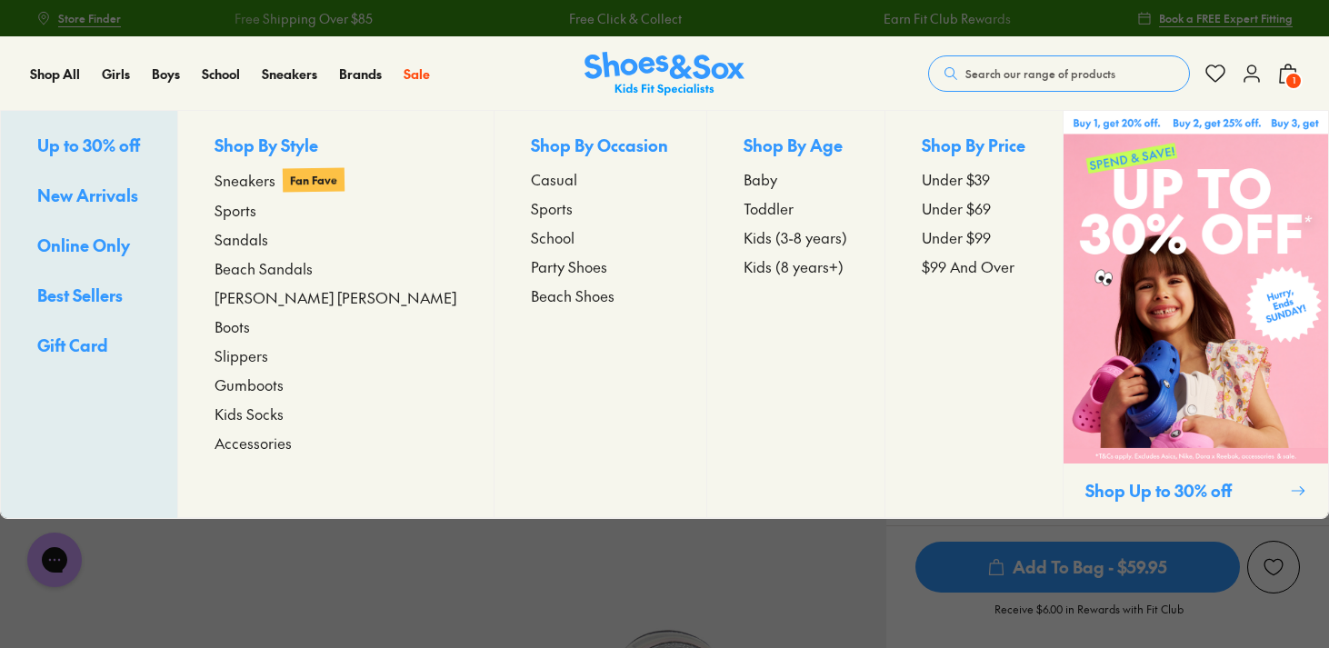
click at [744, 208] on span "Toddler" at bounding box center [769, 208] width 50 height 22
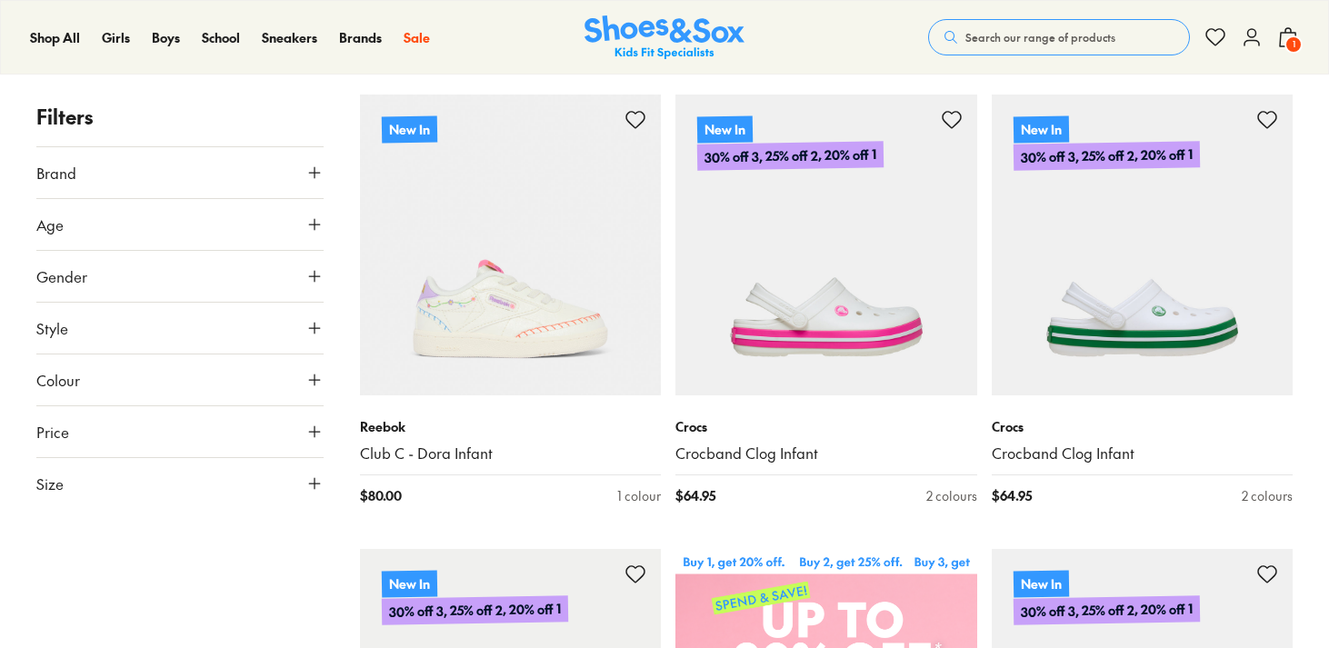
scroll to position [334, 0]
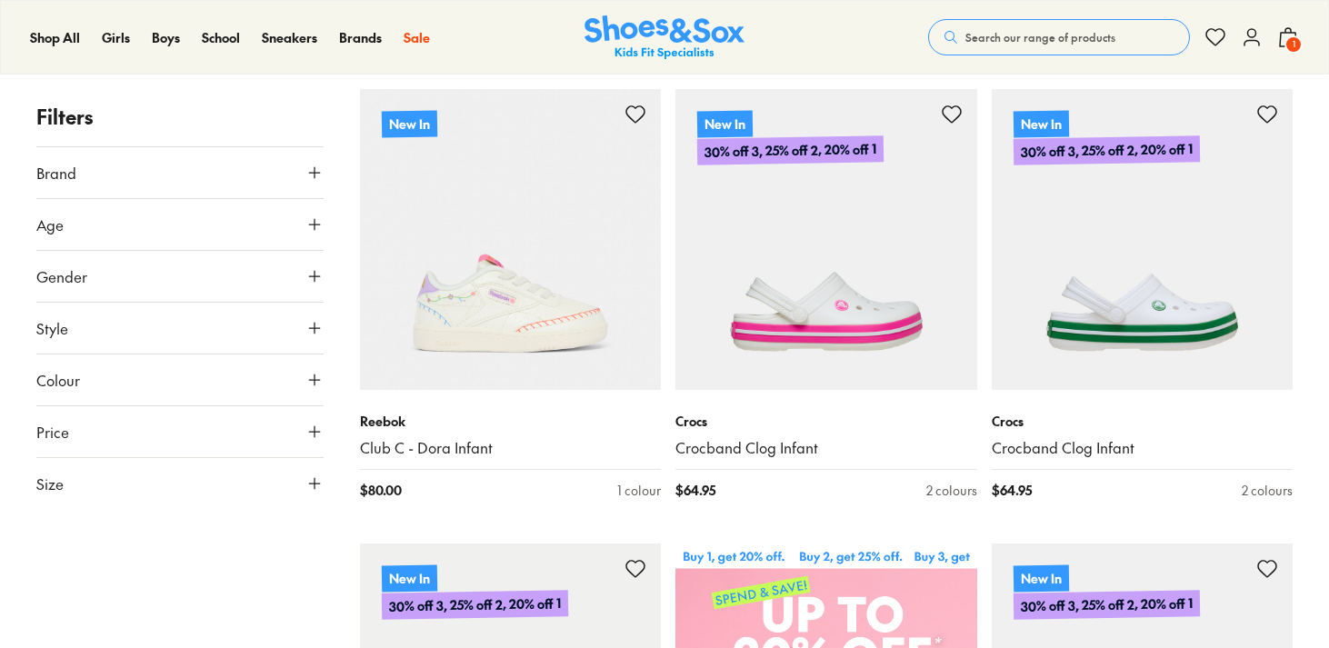
click at [312, 483] on use at bounding box center [314, 483] width 11 height 11
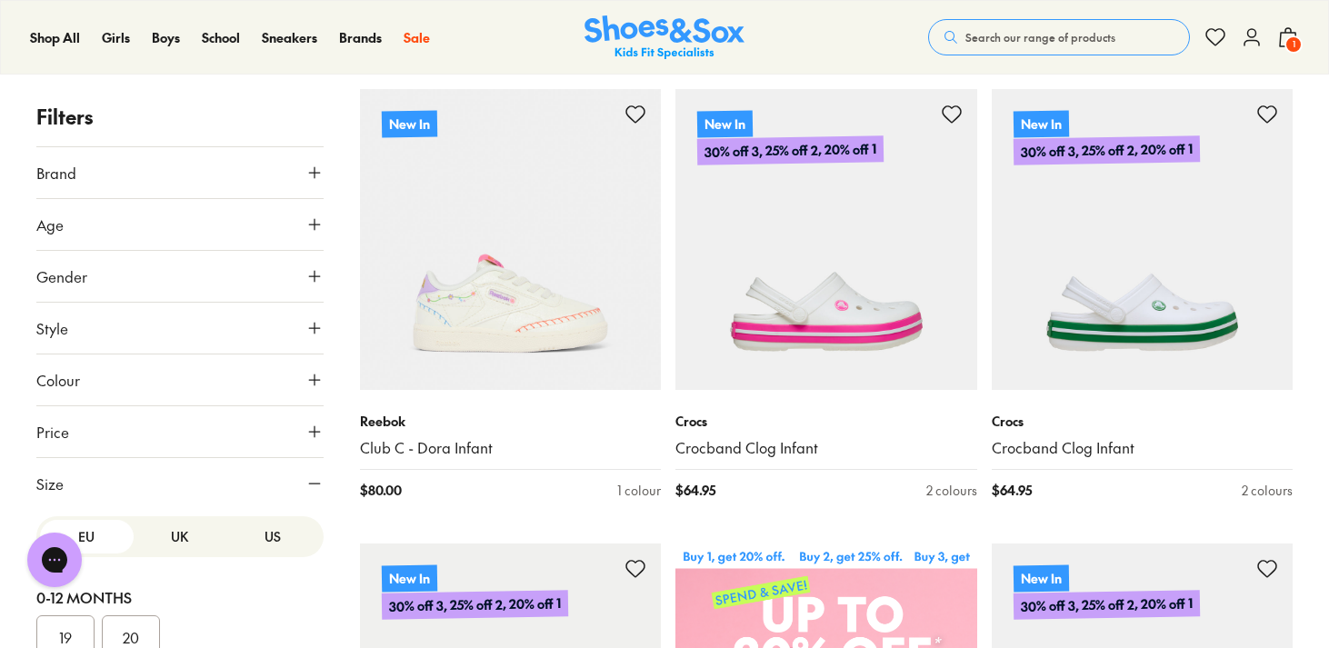
scroll to position [210, 0]
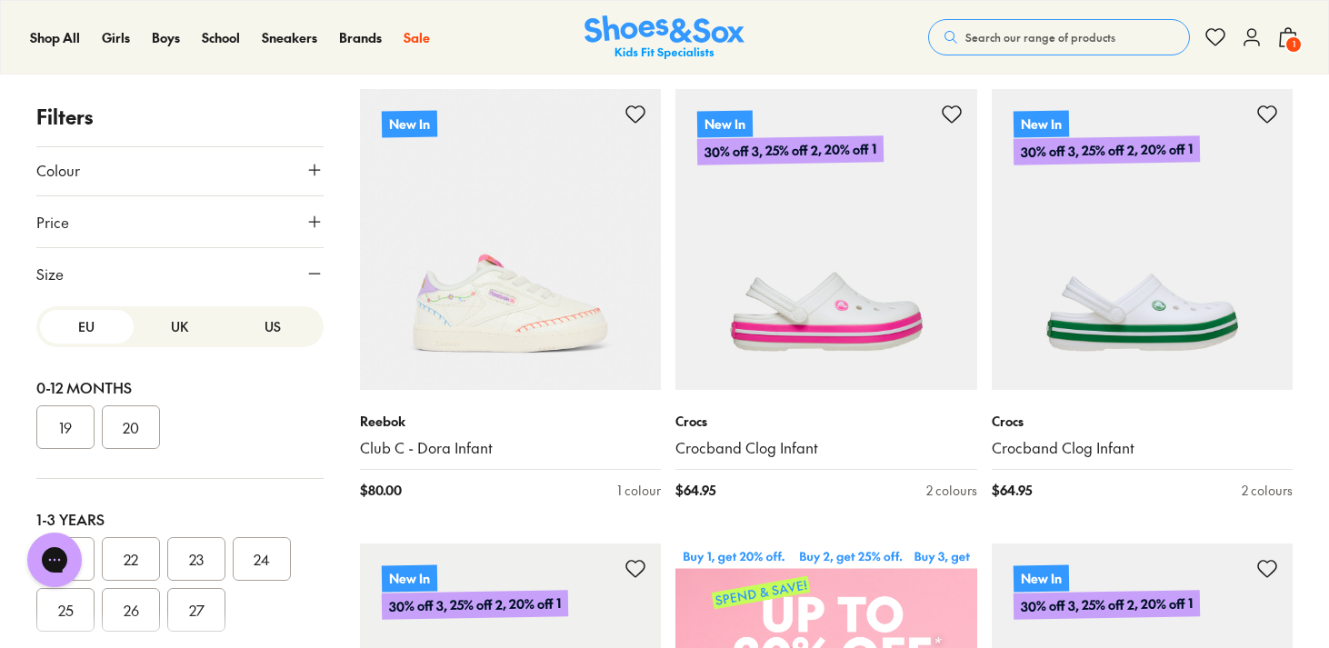
click at [174, 330] on button "UK" at bounding box center [181, 327] width 94 height 34
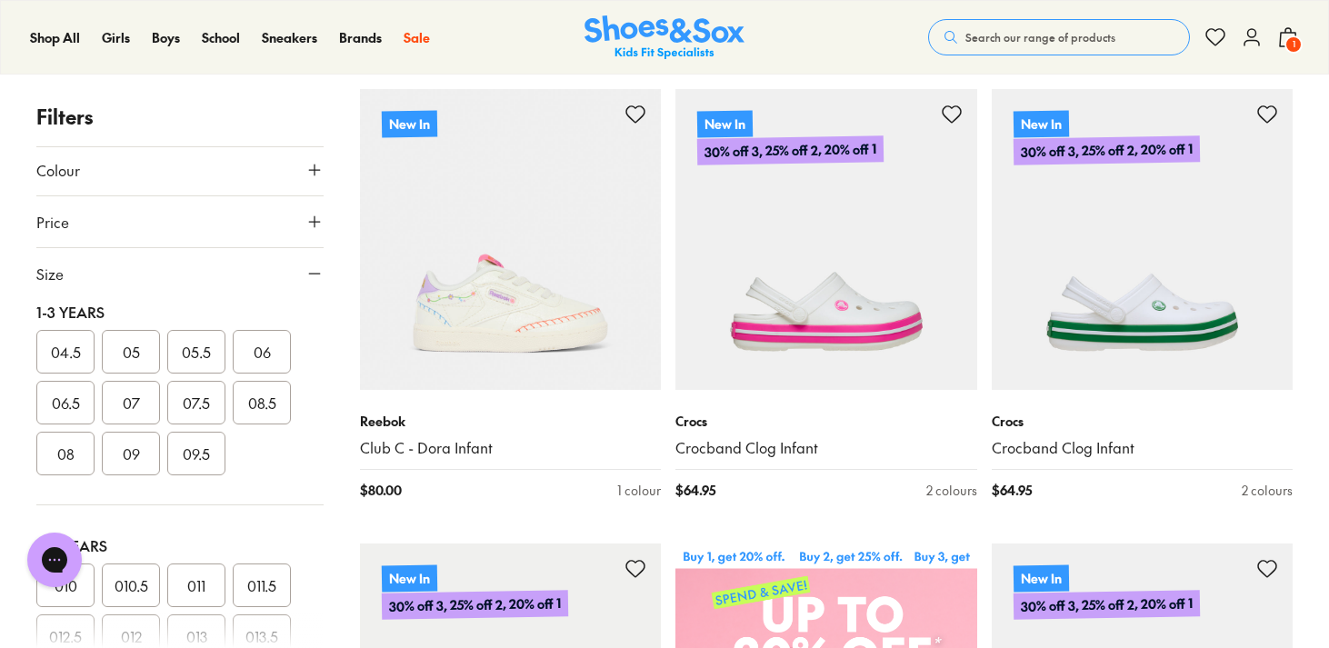
scroll to position [212, 0]
click at [69, 394] on button "06.5" at bounding box center [65, 398] width 58 height 44
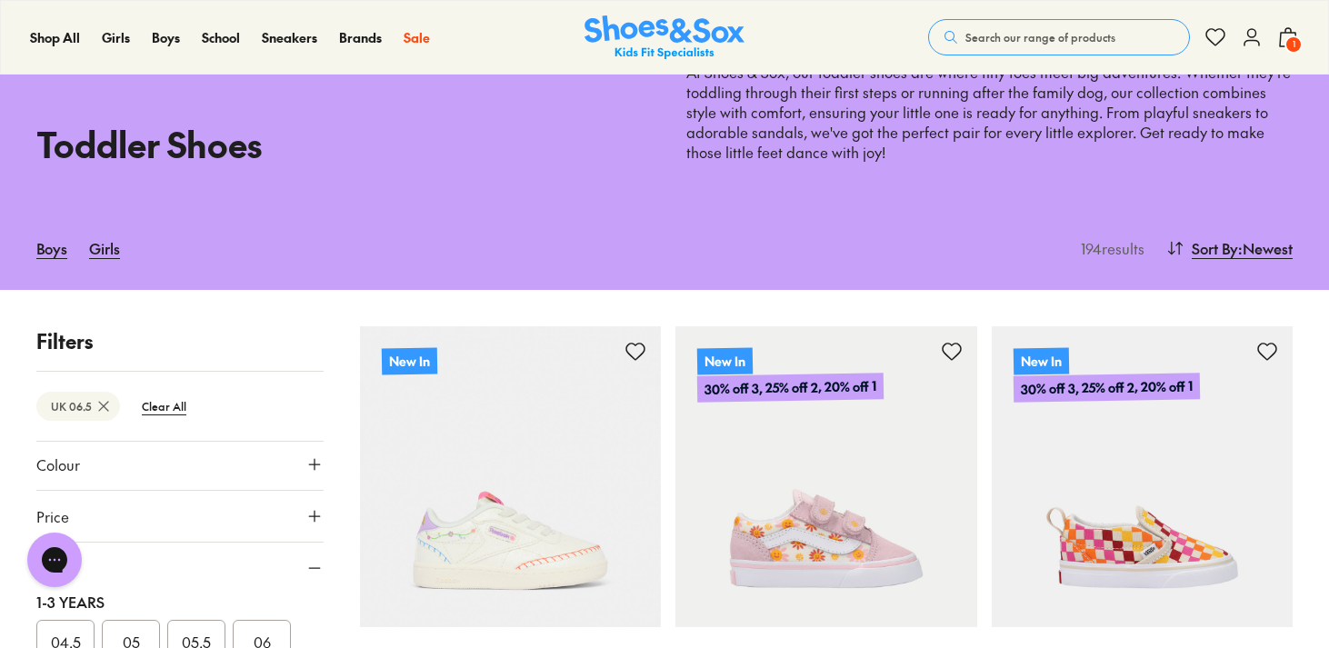
scroll to position [27, 0]
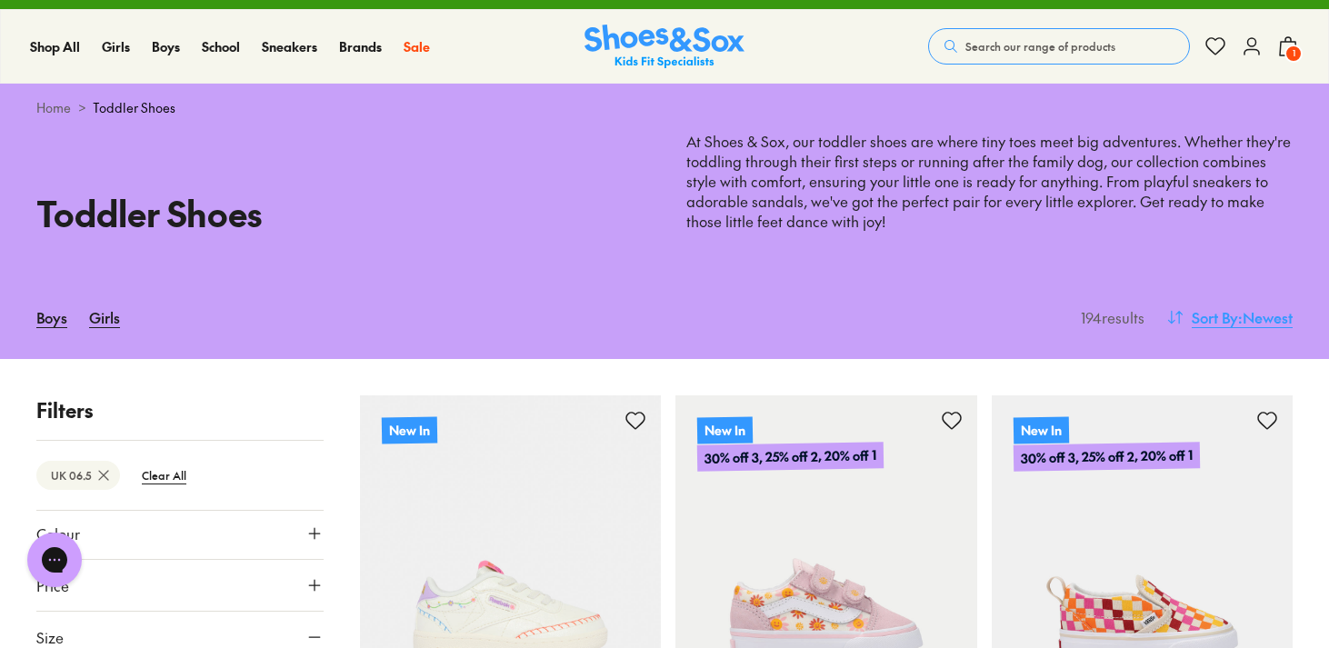
click at [1269, 320] on span ": Newest" at bounding box center [1265, 317] width 55 height 22
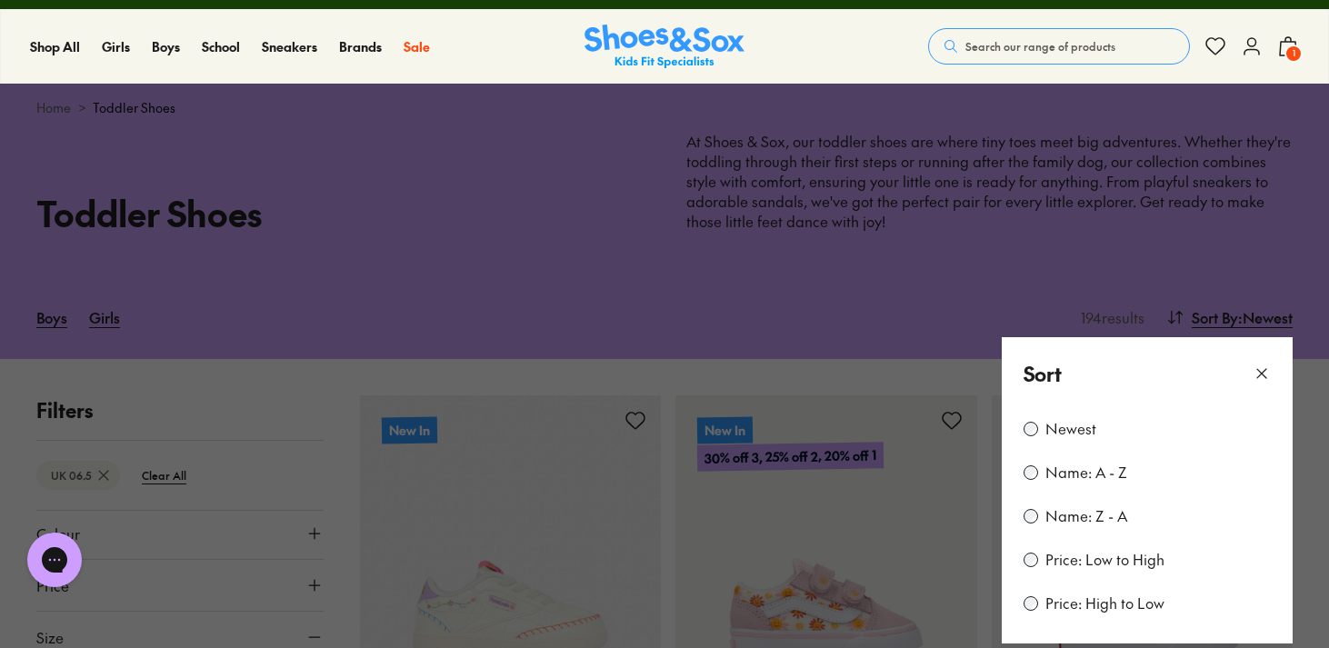
click at [1166, 565] on div "Price: Low to High" at bounding box center [1147, 560] width 247 height 22
click at [1090, 557] on label "Price: Low to High" at bounding box center [1104, 560] width 119 height 20
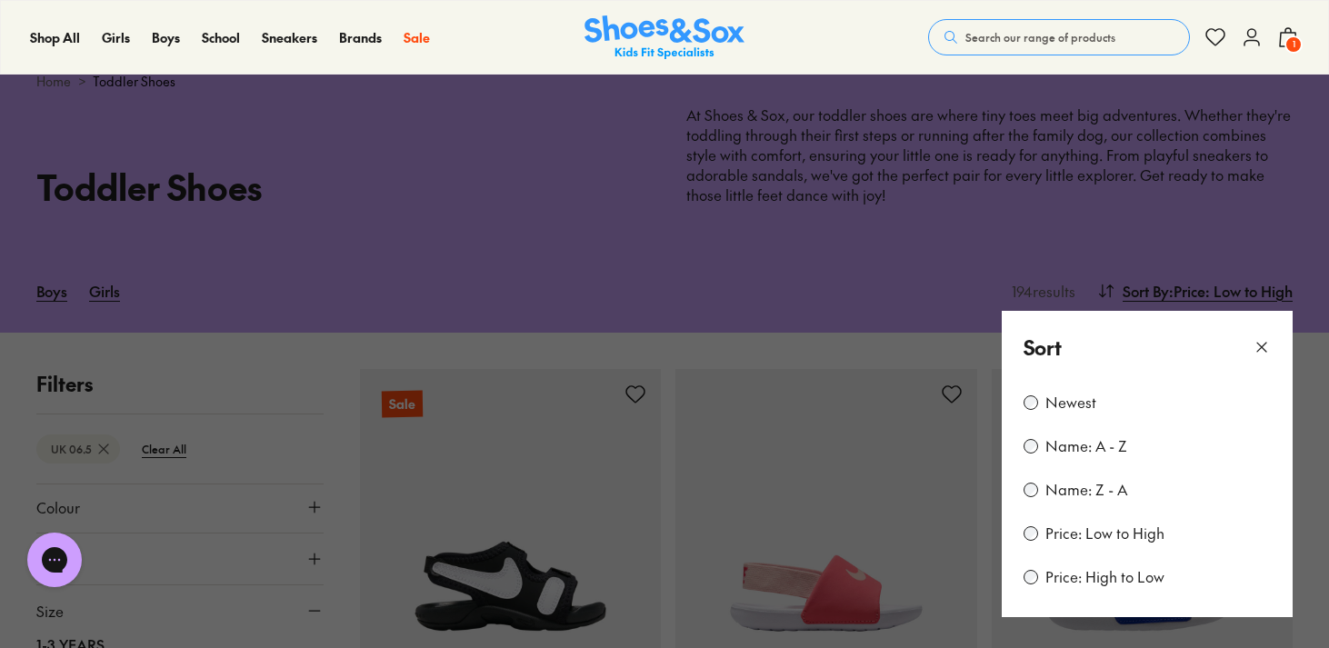
click at [1305, 348] on button at bounding box center [664, 324] width 1329 height 648
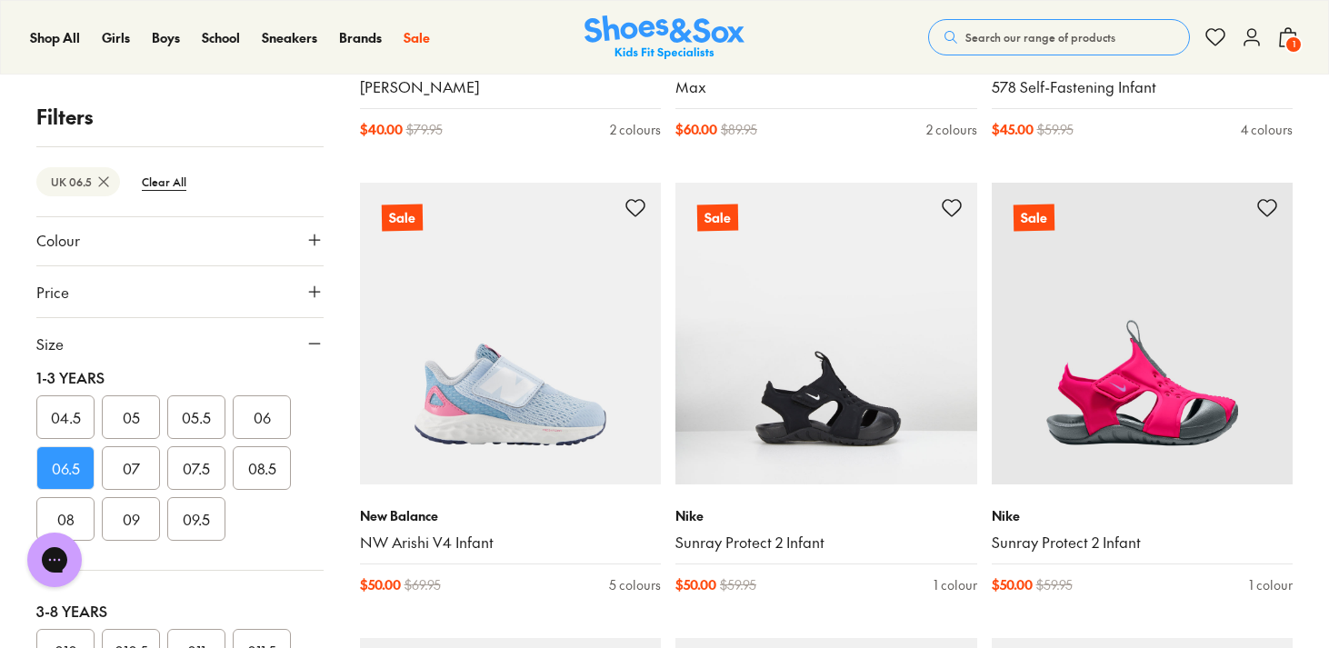
scroll to position [2971, 0]
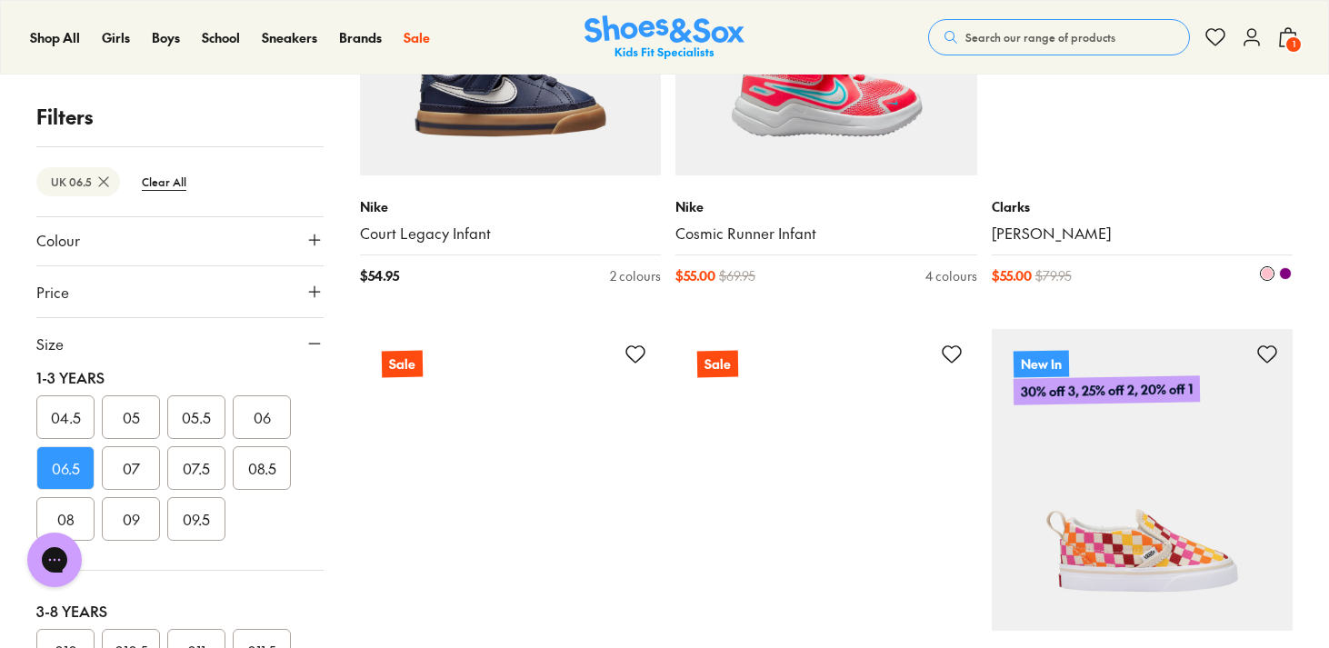
scroll to position [5101, 0]
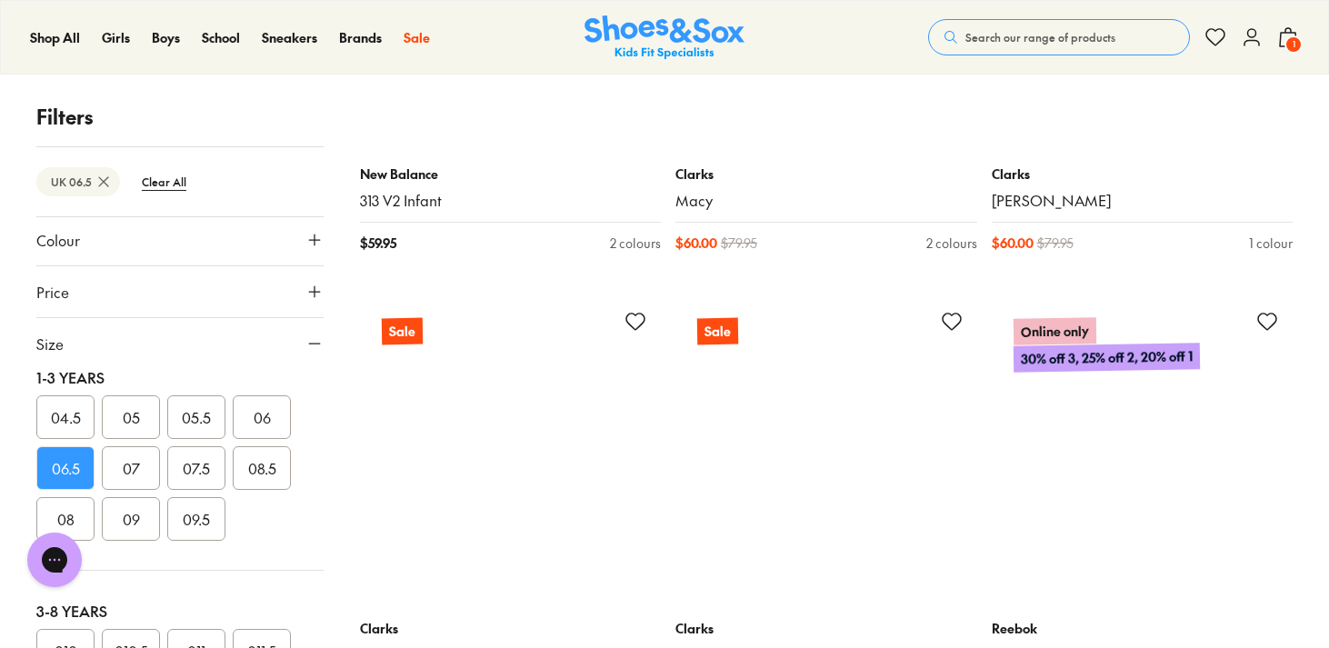
scroll to position [12001, 0]
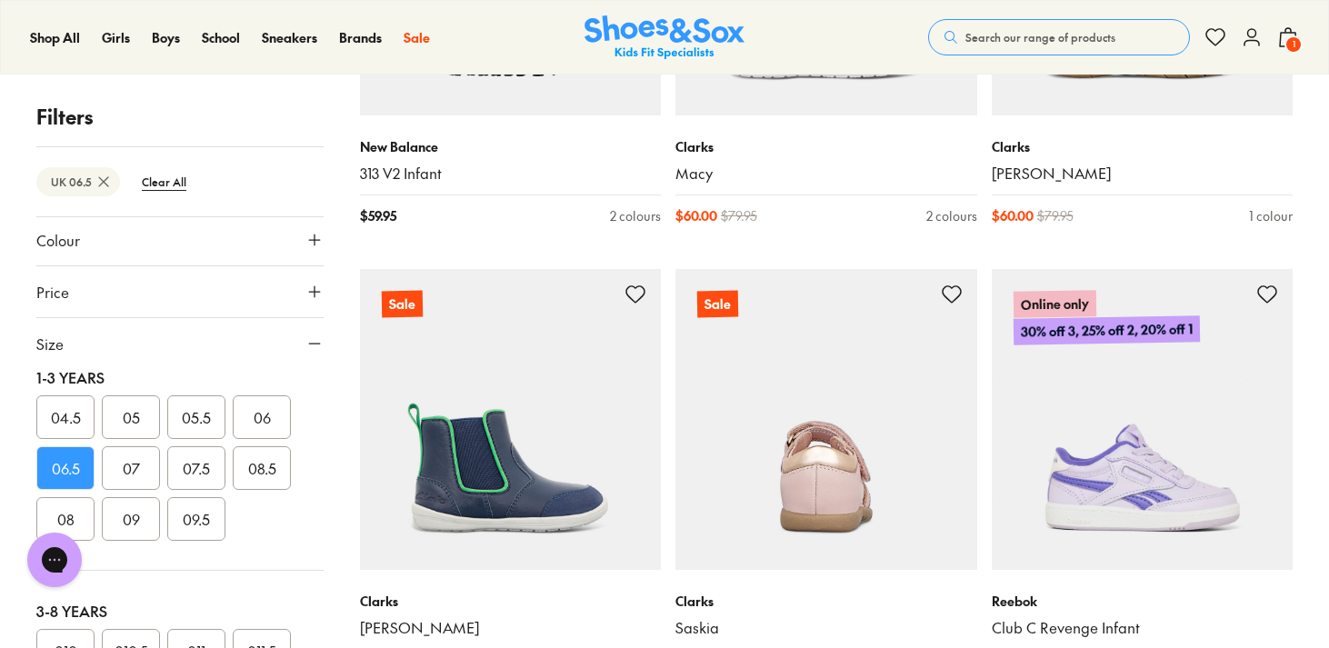
click at [851, 467] on img at bounding box center [826, 420] width 302 height 302
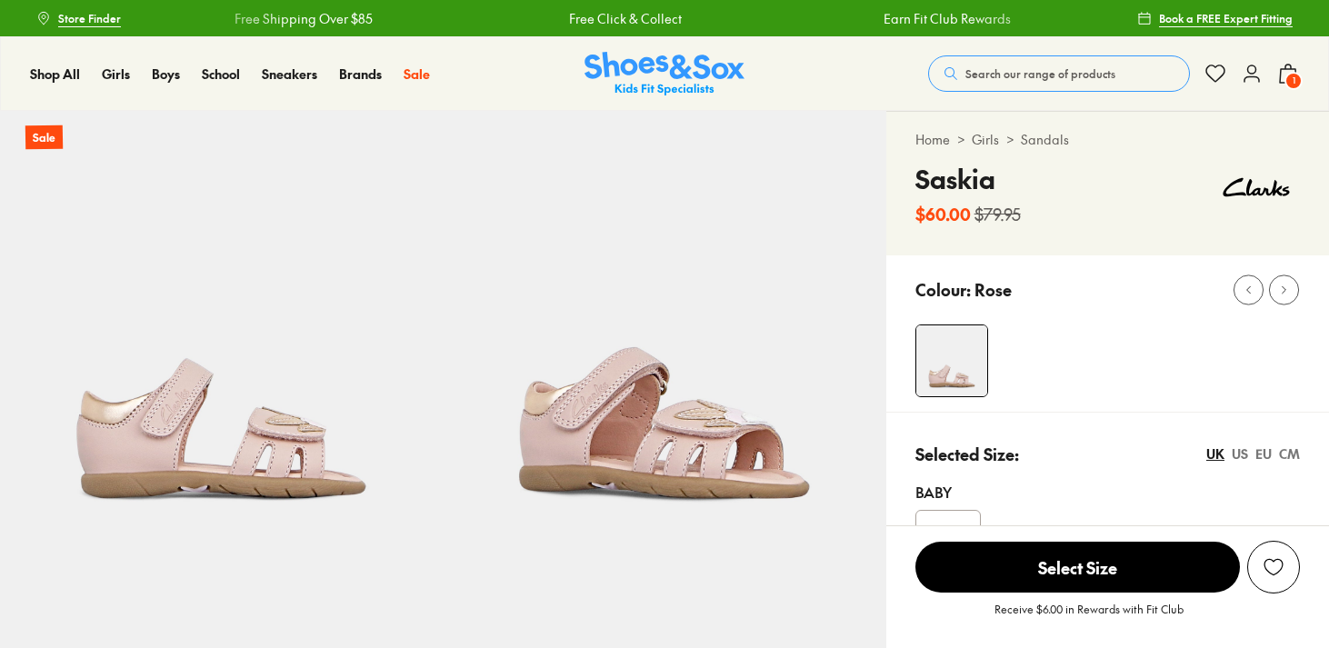
select select "*"
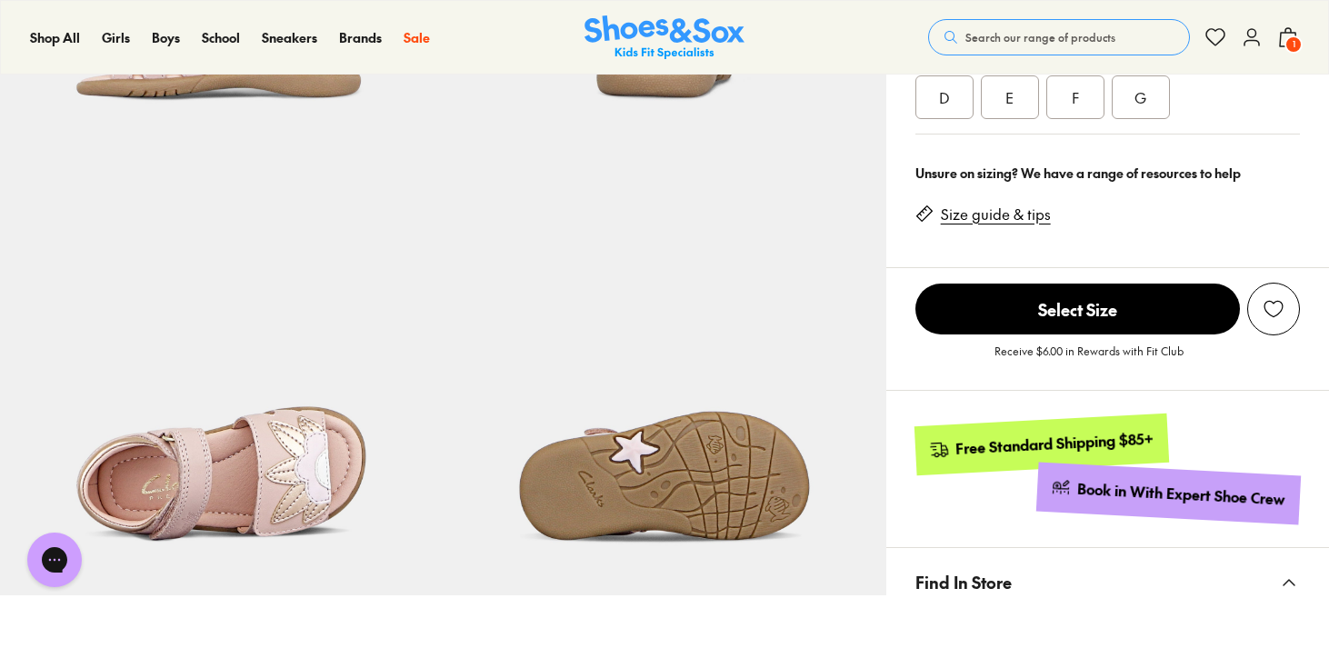
scroll to position [915, 0]
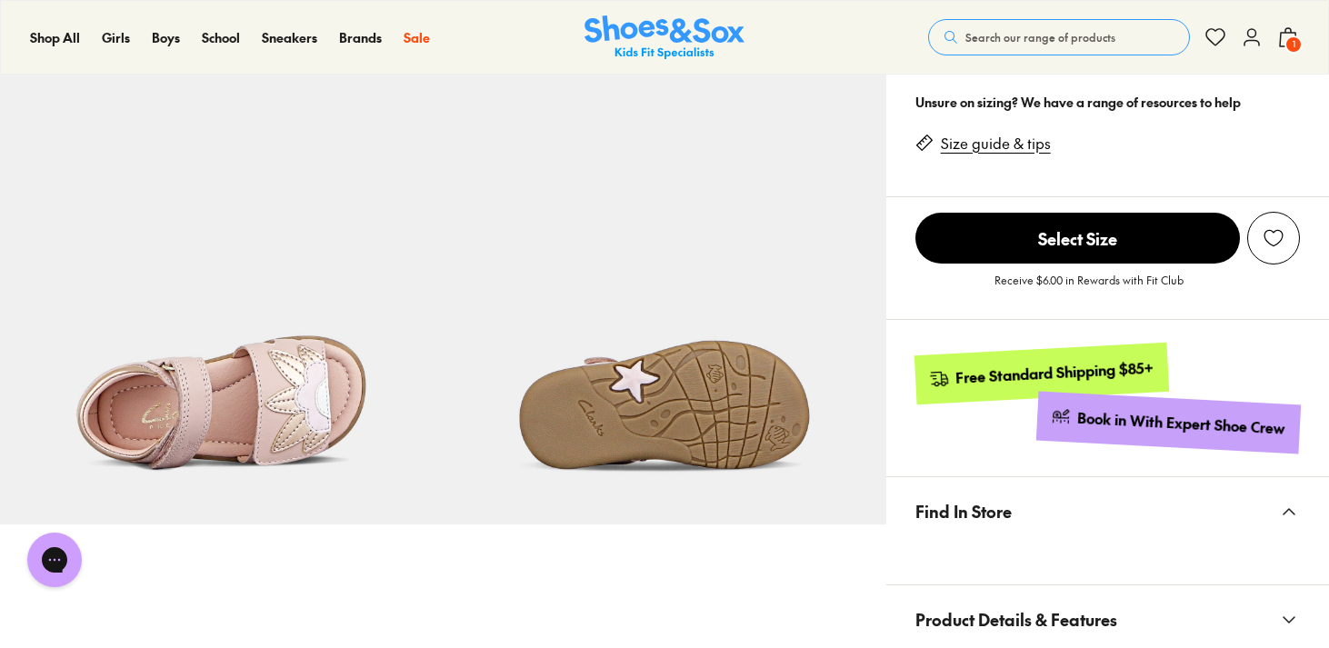
click at [1013, 240] on span "Select Size" at bounding box center [1077, 238] width 325 height 51
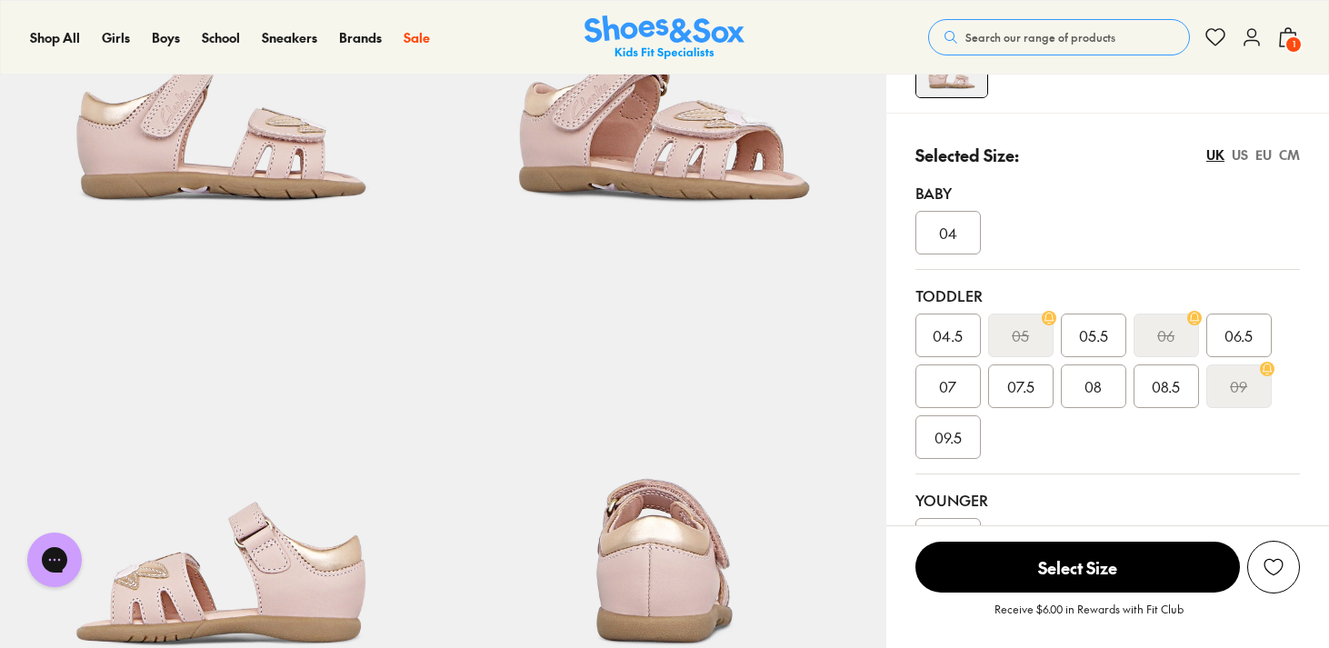
scroll to position [349, 0]
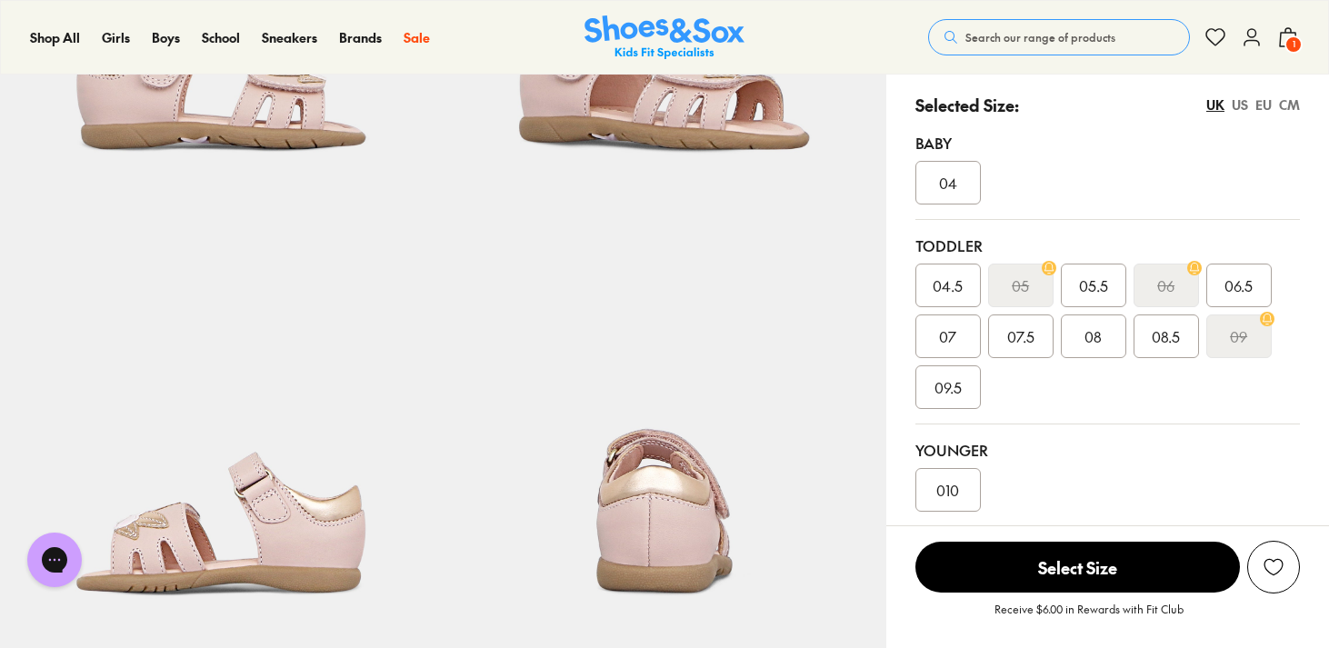
click at [946, 342] on span "07" at bounding box center [947, 336] width 17 height 22
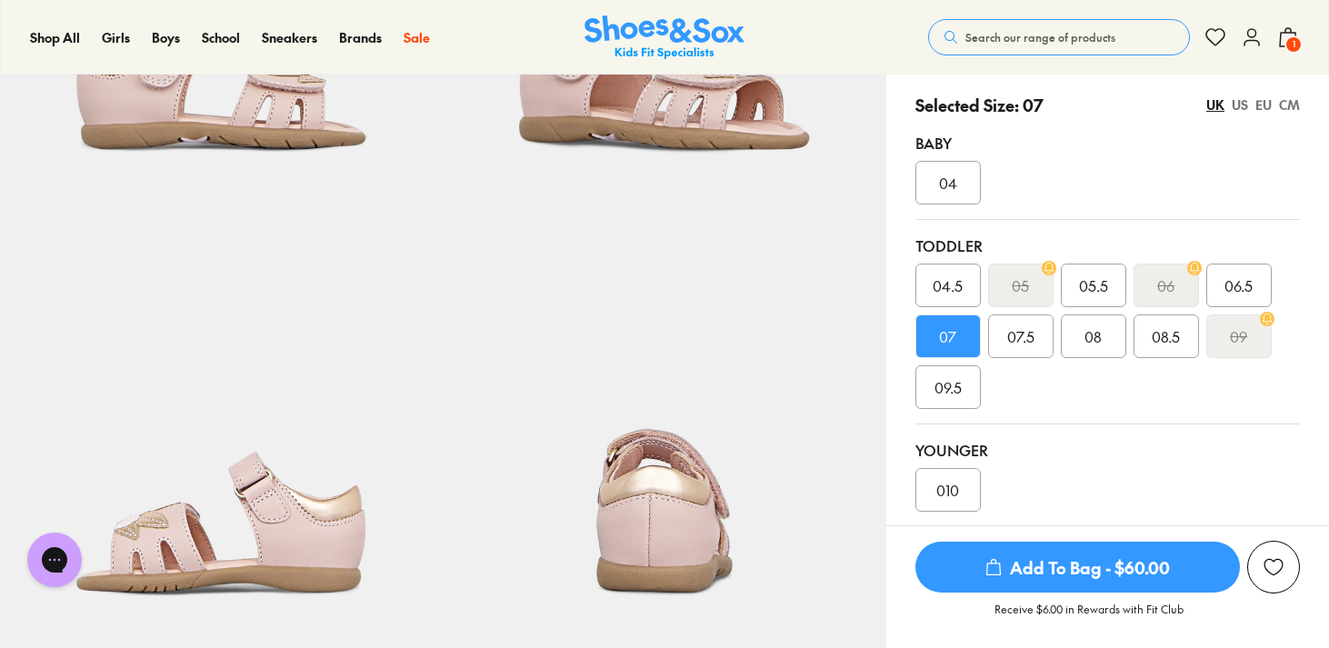
click at [1108, 562] on span "Add To Bag - $60.00" at bounding box center [1077, 567] width 325 height 51
